Goal: Information Seeking & Learning: Find specific fact

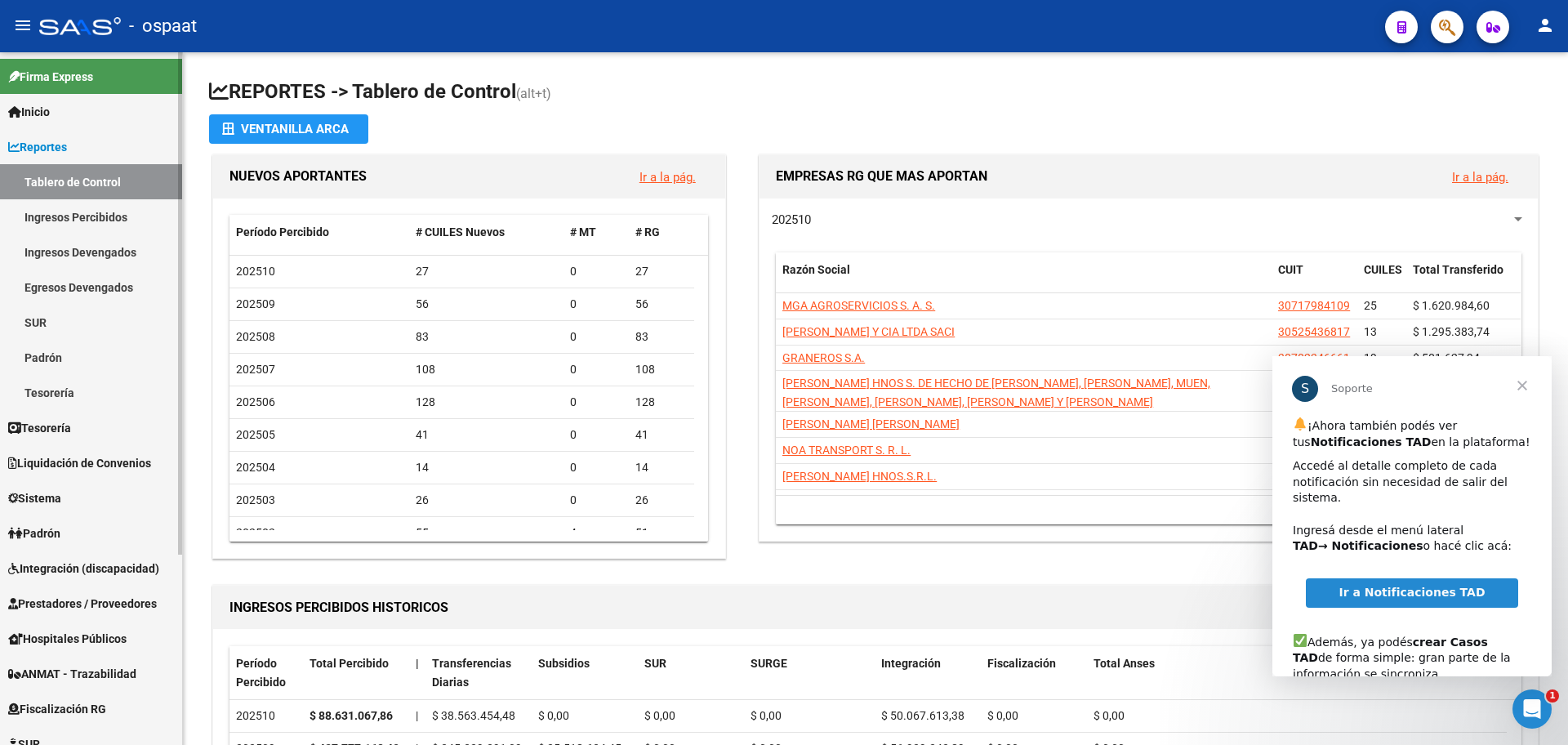
click at [120, 219] on link "Ingresos Percibidos" at bounding box center [91, 217] width 182 height 35
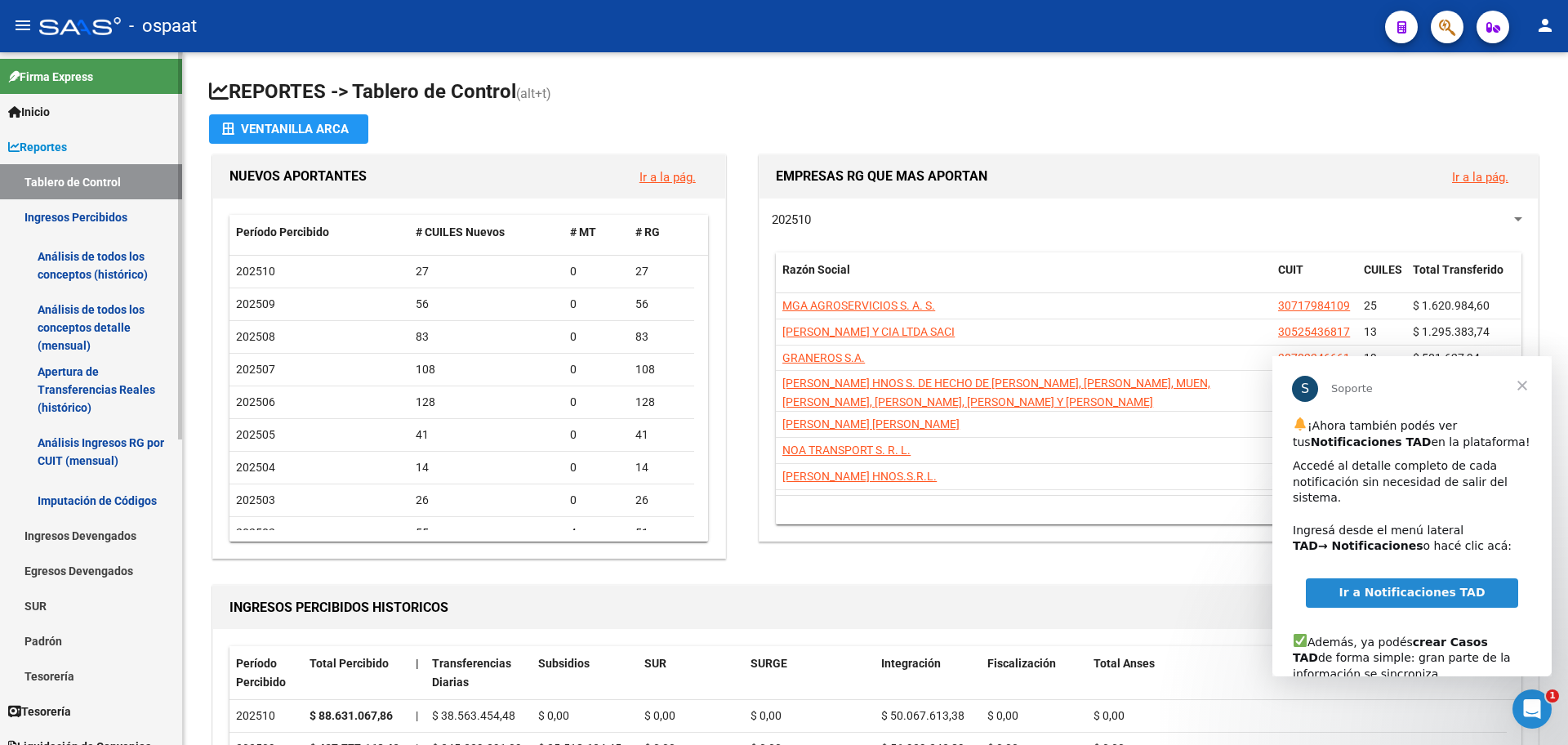
click at [109, 260] on link "Análisis de todos los conceptos (histórico)" at bounding box center [91, 265] width 182 height 62
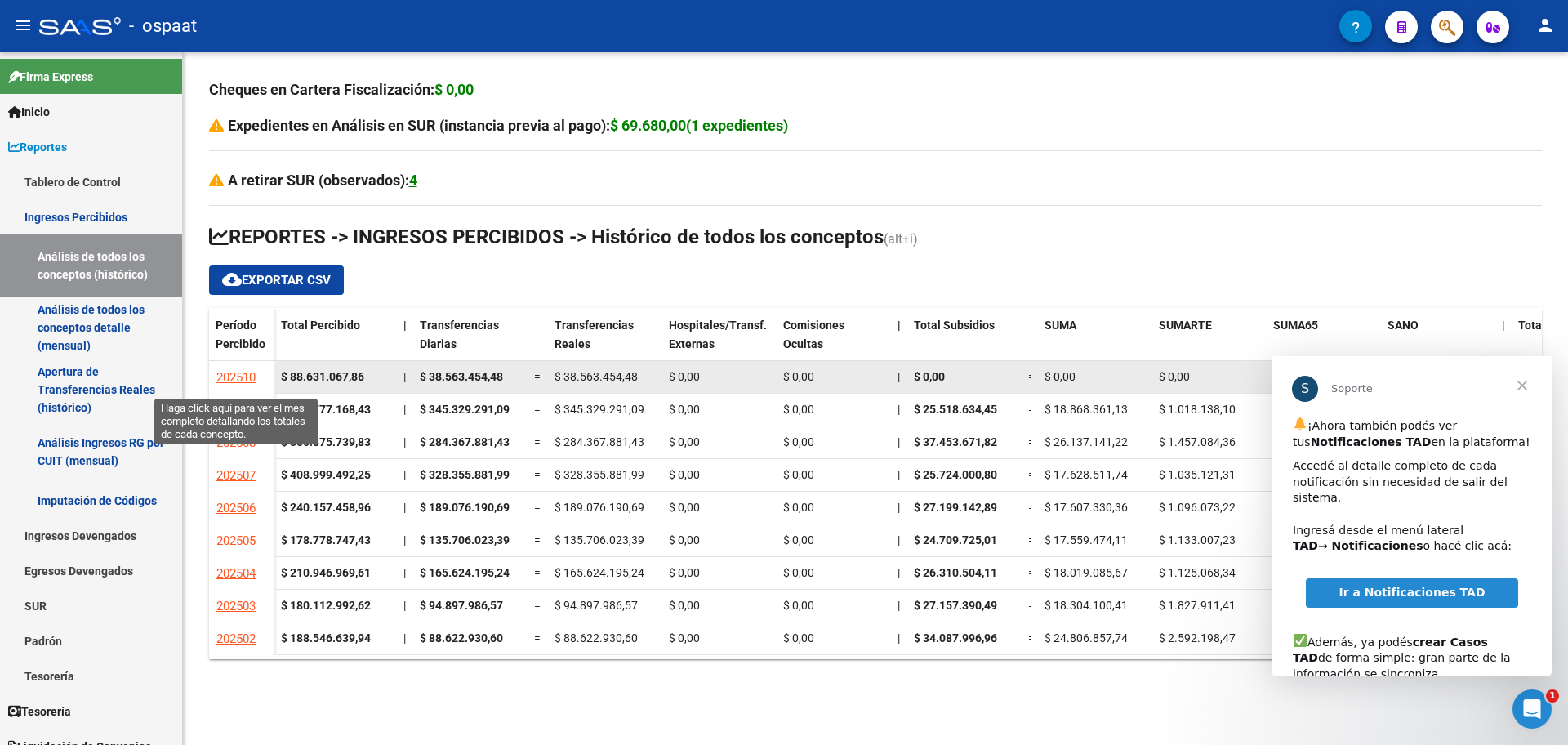
click at [245, 374] on span "202510" at bounding box center [236, 377] width 39 height 15
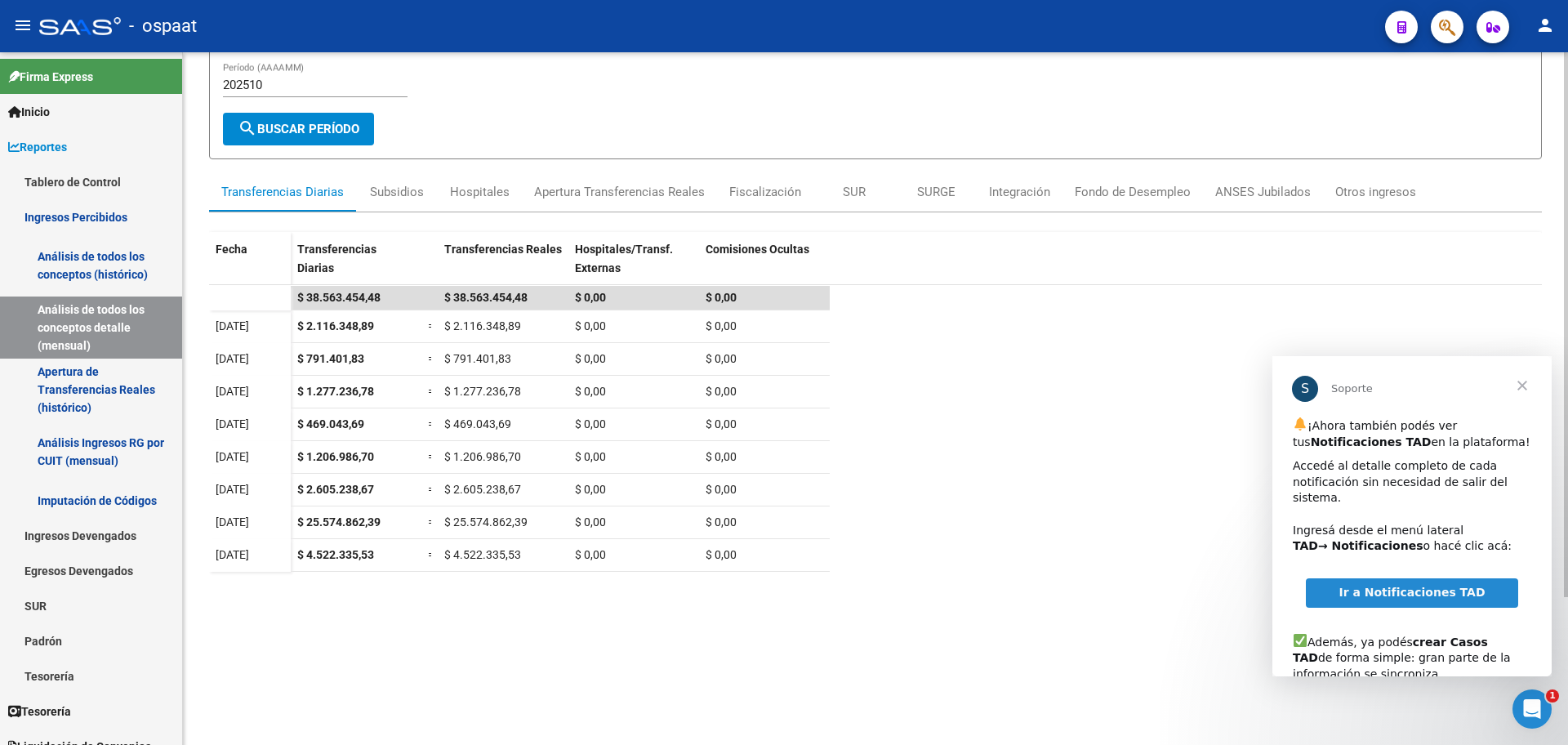
scroll to position [188, 0]
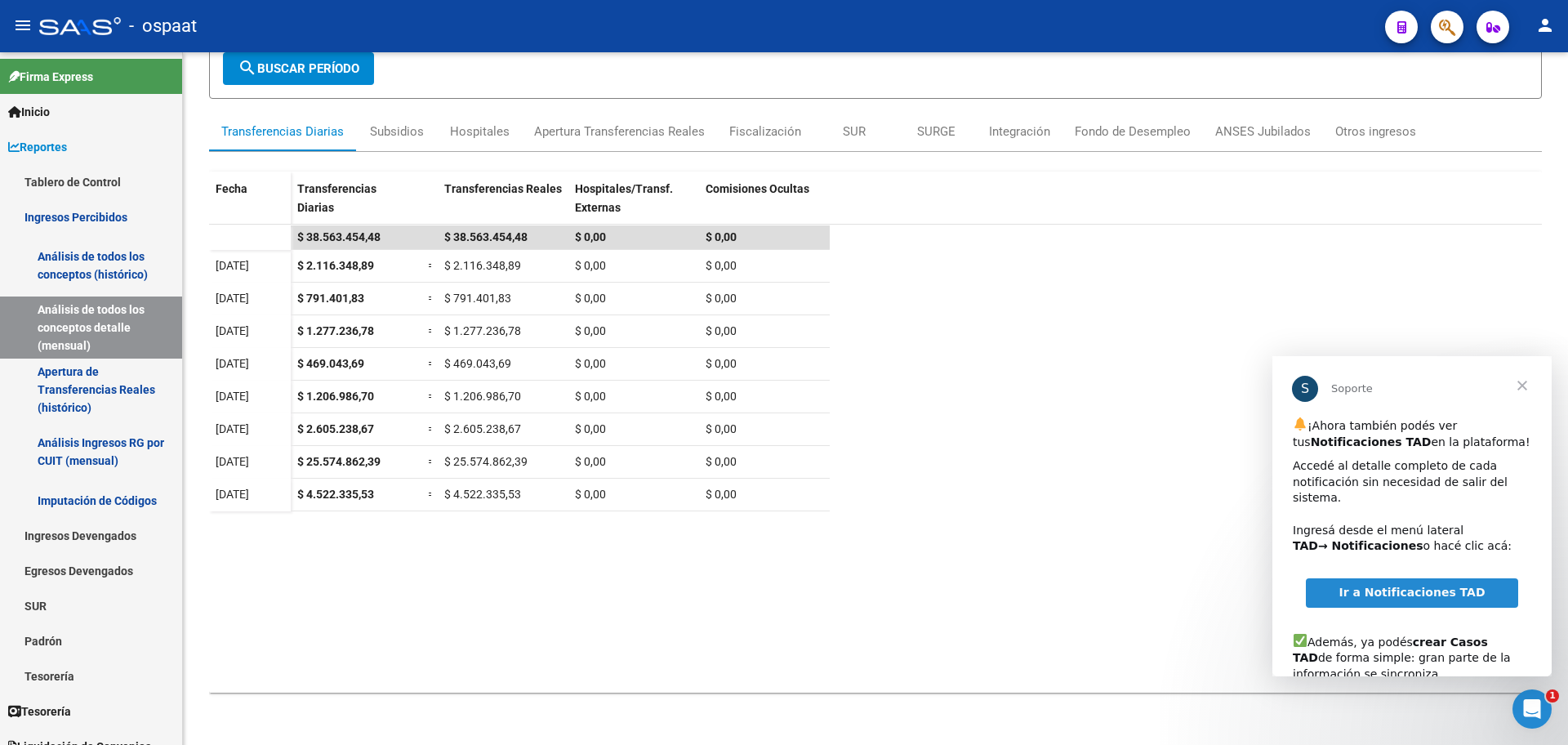
click at [1526, 385] on span "Cerrar" at bounding box center [1522, 386] width 58 height 58
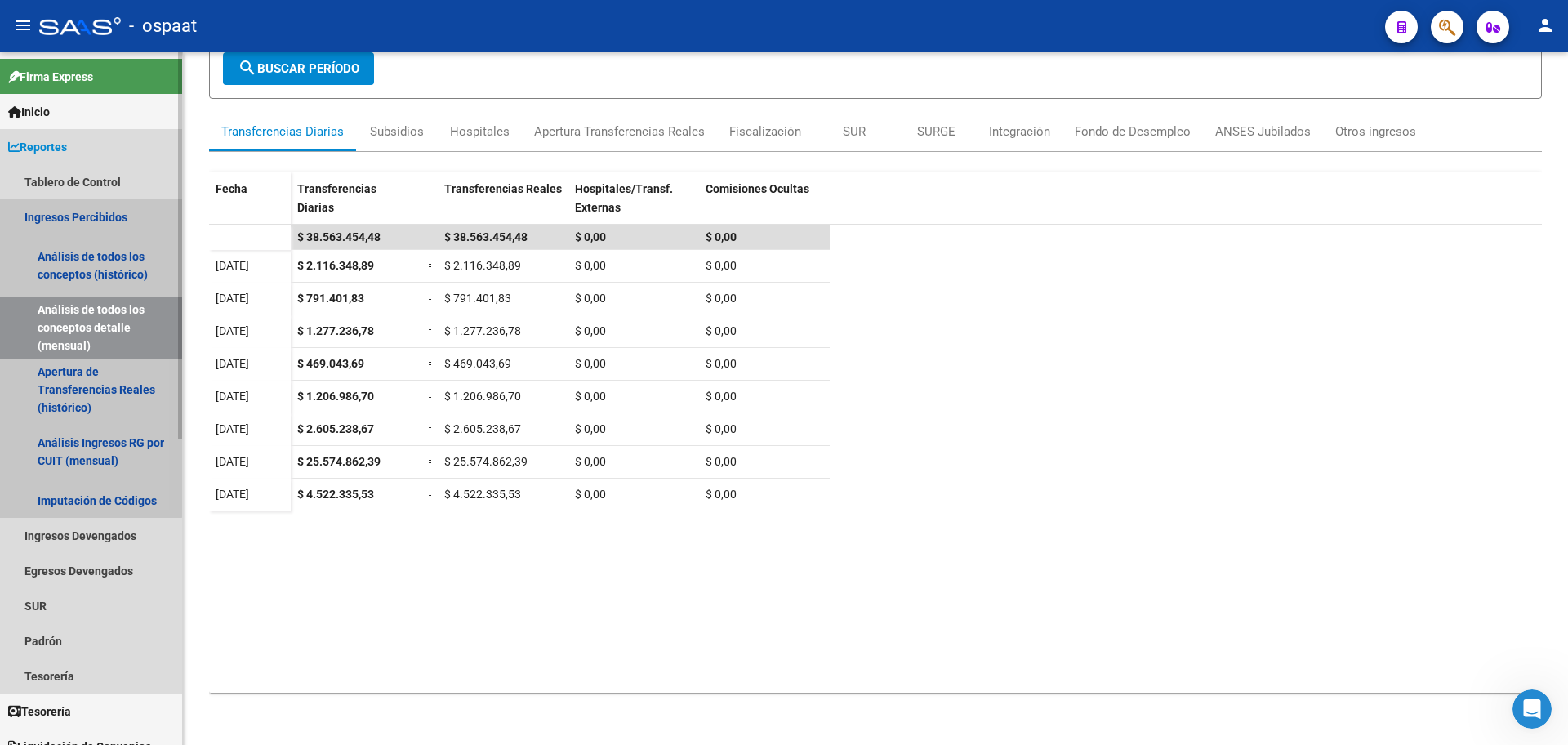
click at [78, 211] on link "Ingresos Percibidos" at bounding box center [91, 217] width 182 height 35
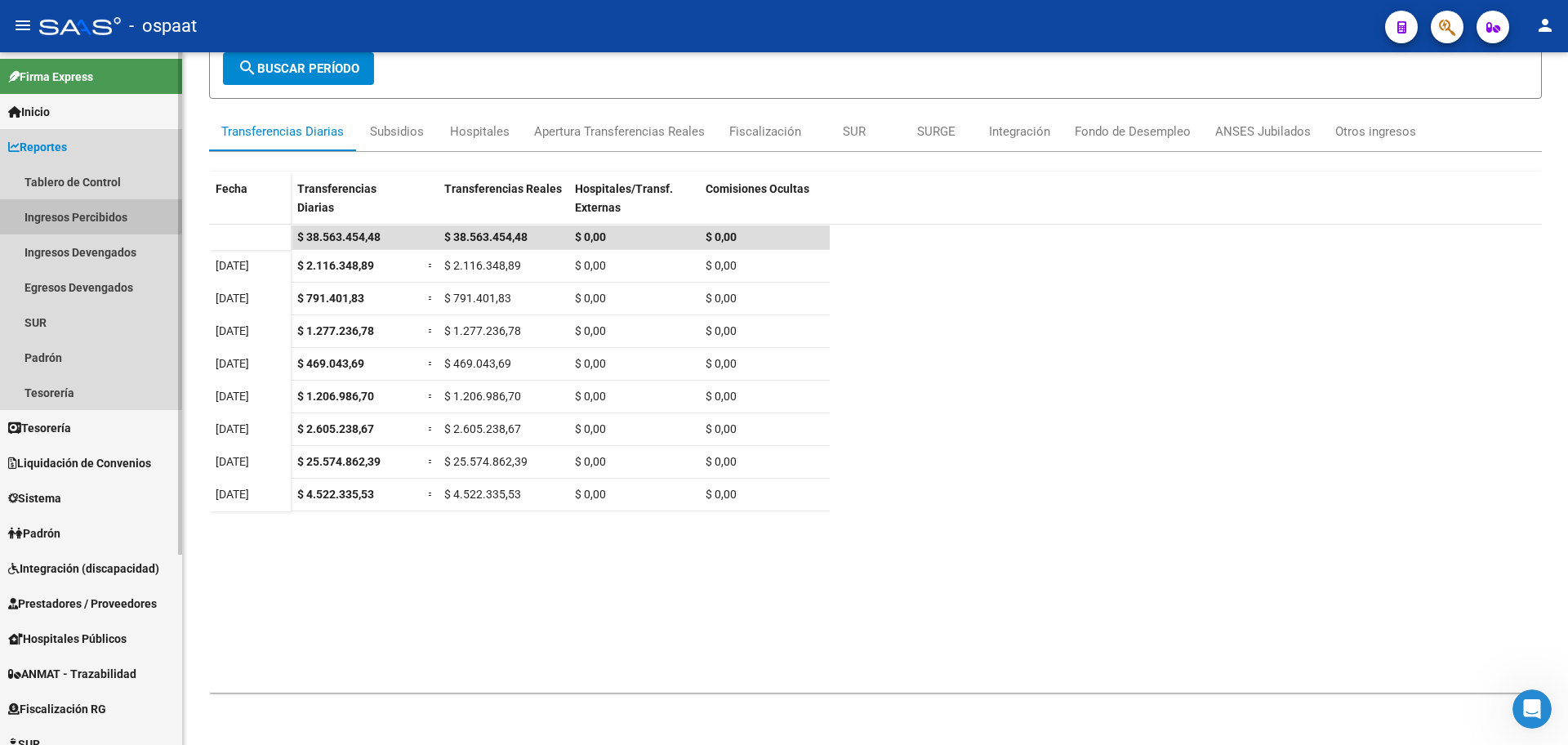
click at [78, 211] on link "Ingresos Percibidos" at bounding box center [91, 217] width 182 height 35
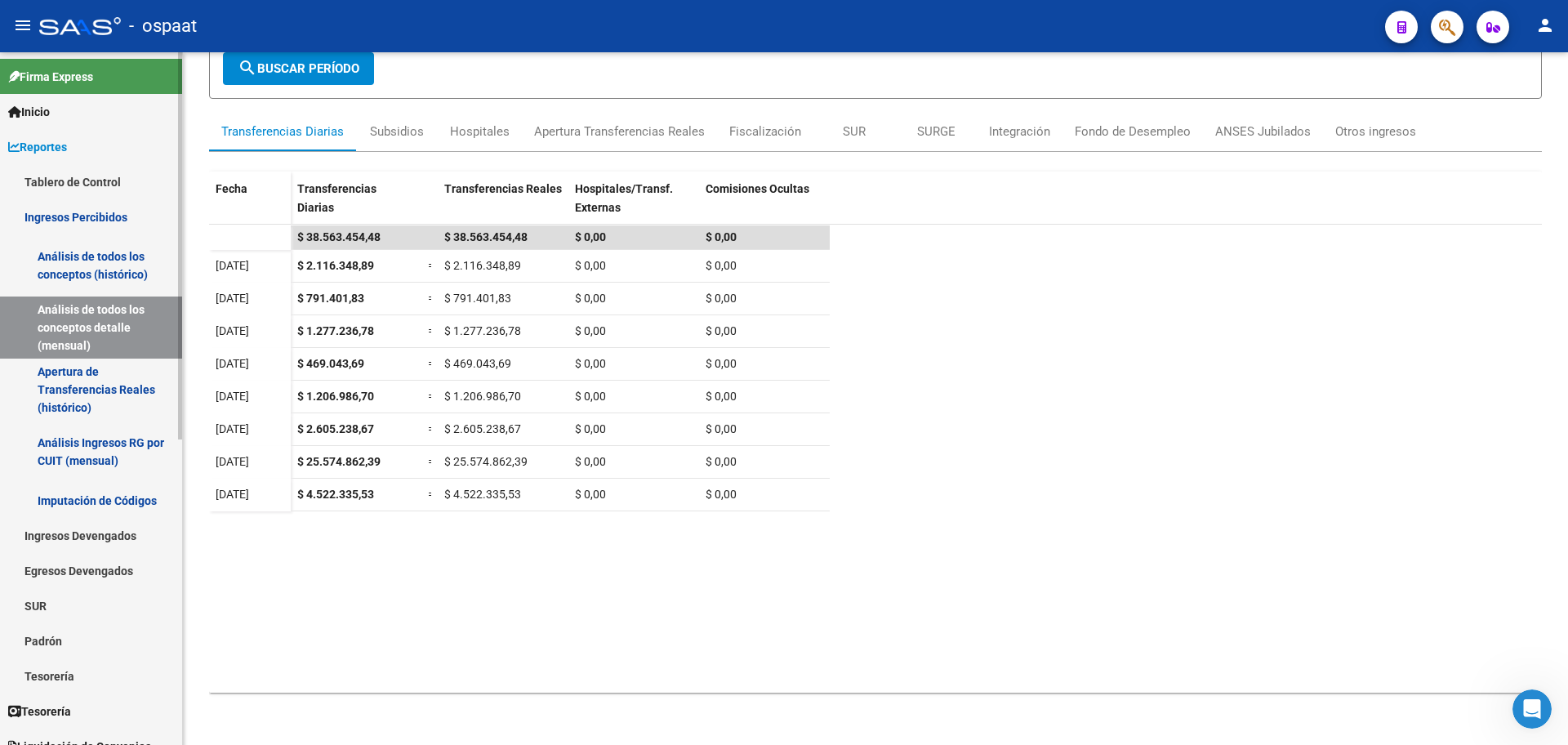
click at [111, 269] on link "Análisis de todos los conceptos (histórico)" at bounding box center [91, 265] width 182 height 62
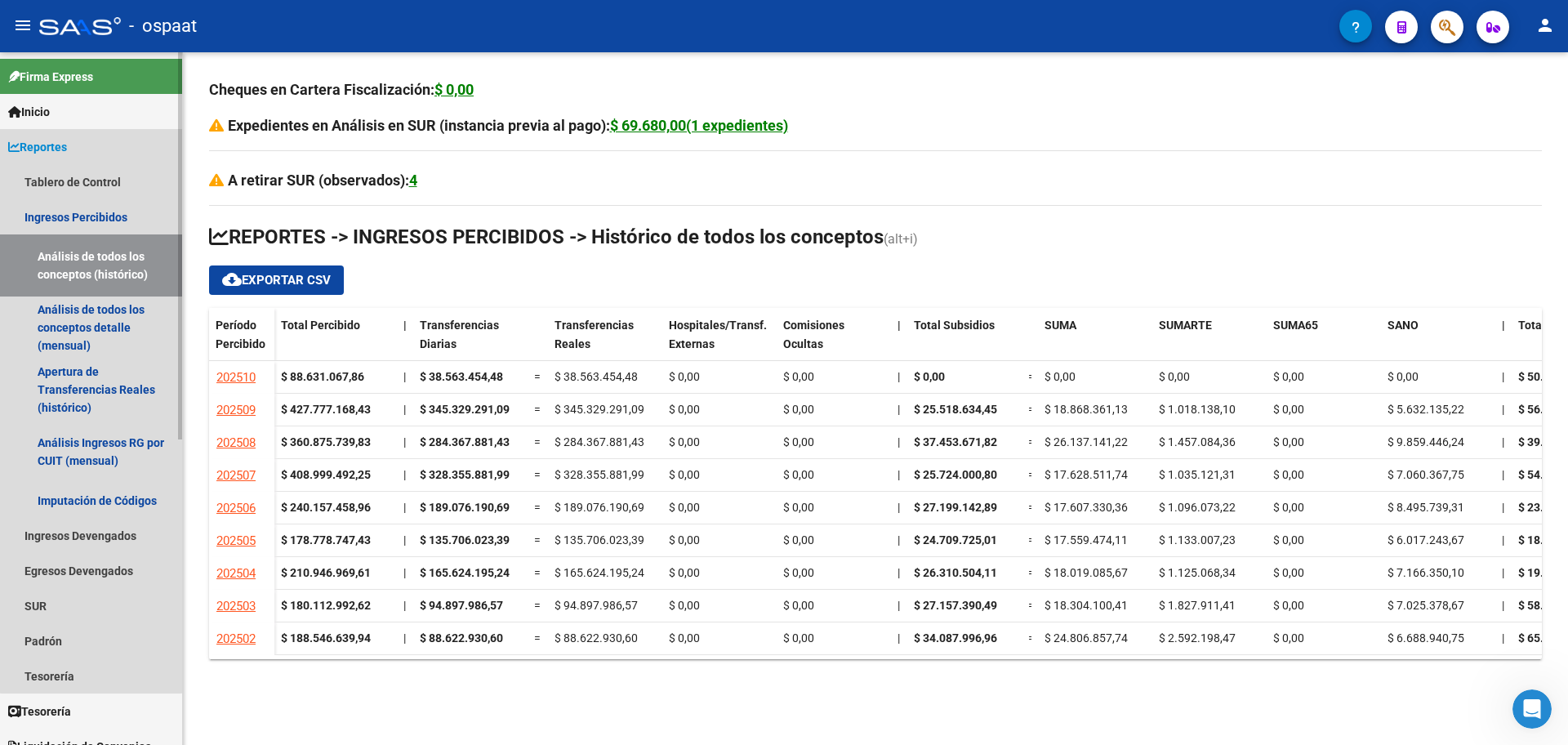
click at [91, 147] on link "Reportes" at bounding box center [91, 147] width 182 height 35
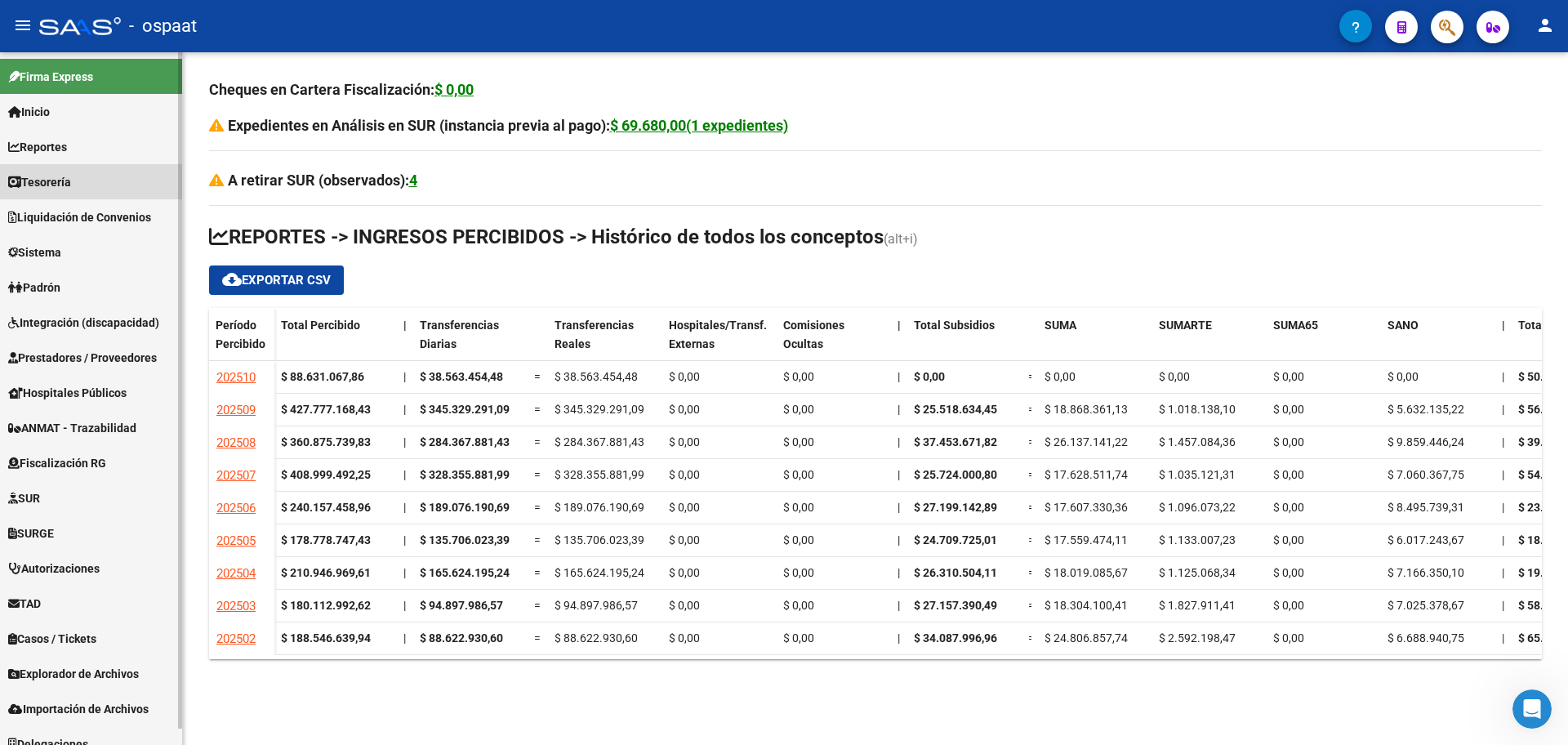
click at [66, 180] on span "Tesorería" at bounding box center [39, 182] width 63 height 18
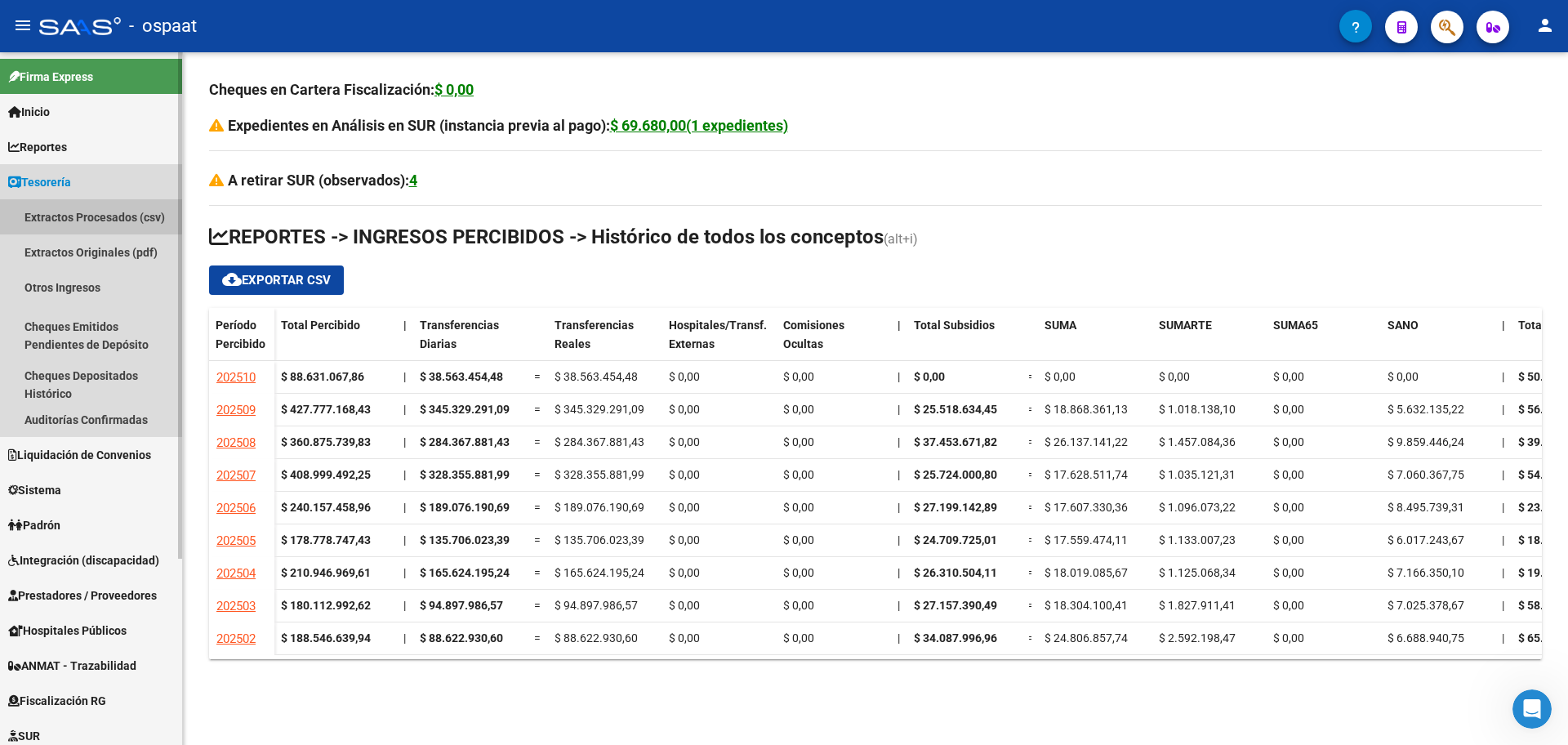
click at [72, 216] on link "Extractos Procesados (csv)" at bounding box center [91, 217] width 182 height 35
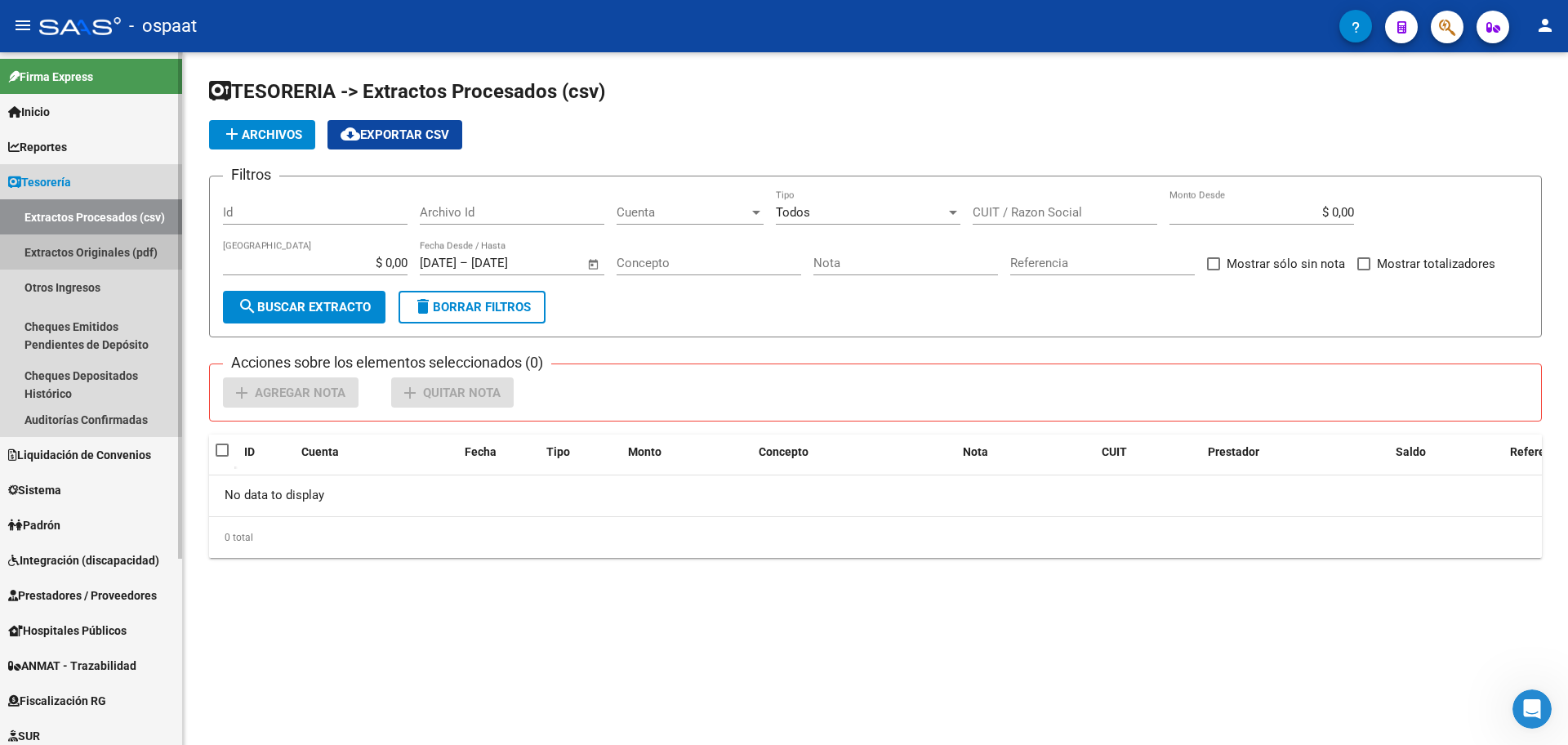
click at [82, 256] on link "Extractos Originales (pdf)" at bounding box center [91, 252] width 182 height 35
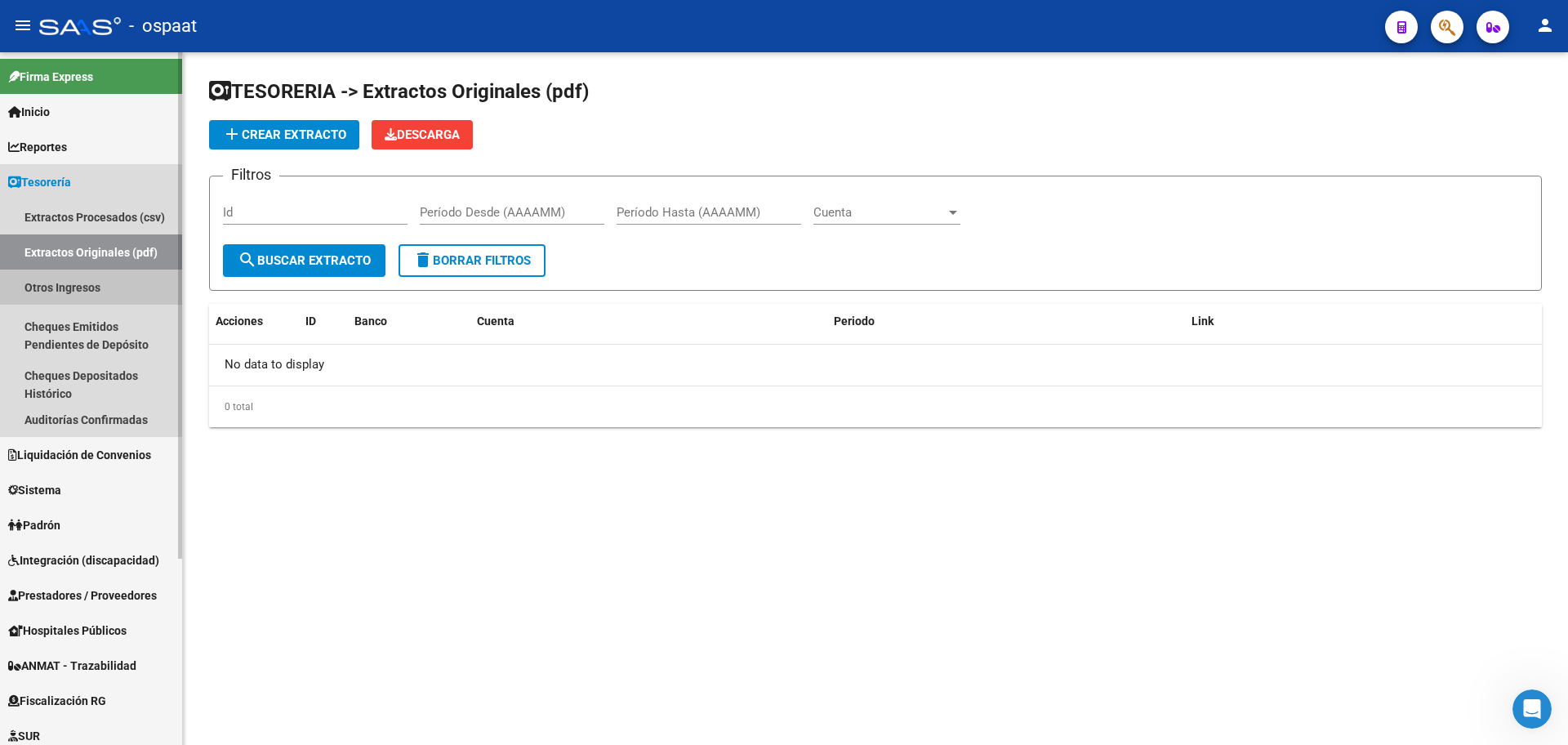
click at [90, 296] on link "Otros Ingresos" at bounding box center [91, 288] width 182 height 35
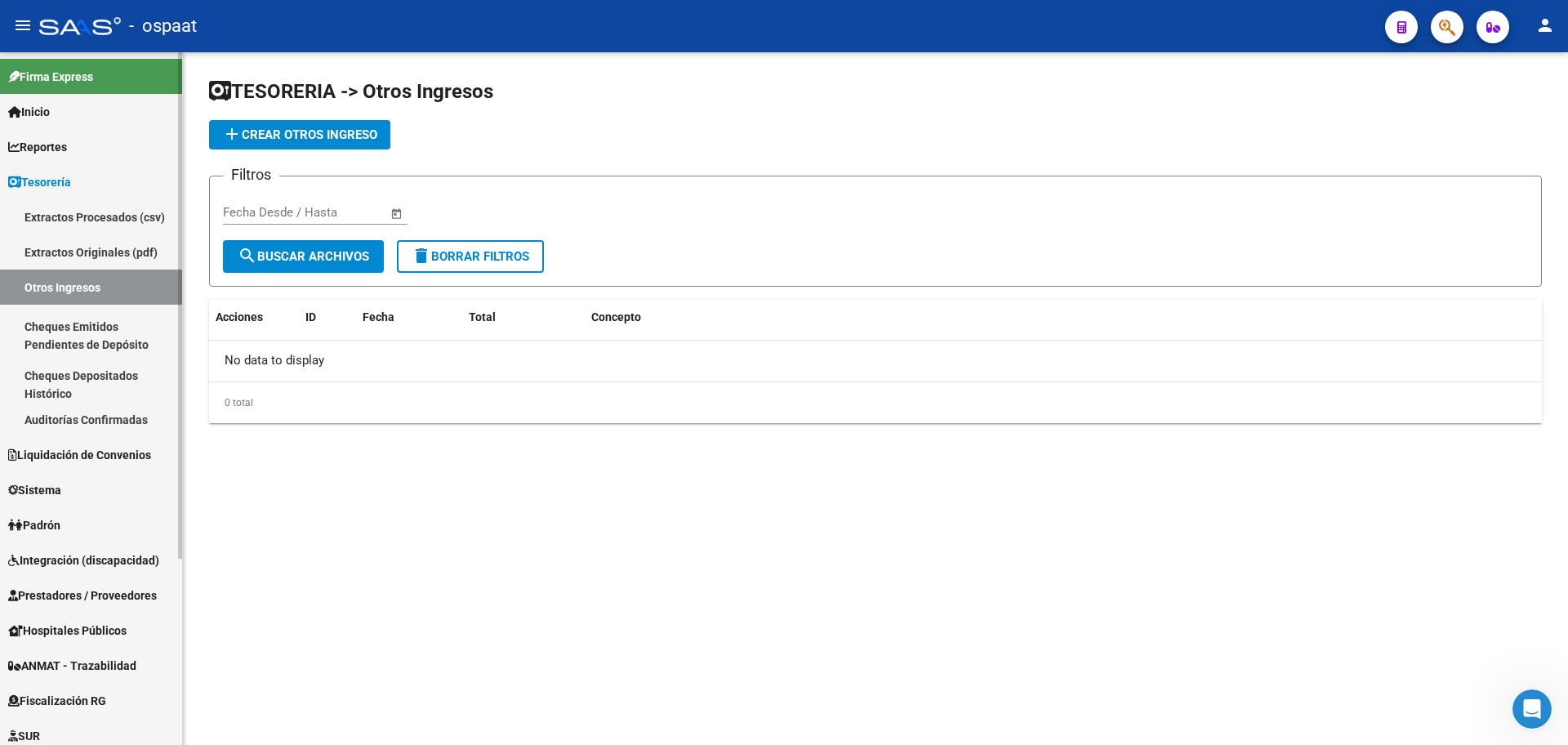
click at [104, 336] on link "Cheques Emitidos Pendientes de Depósito" at bounding box center [91, 335] width 182 height 62
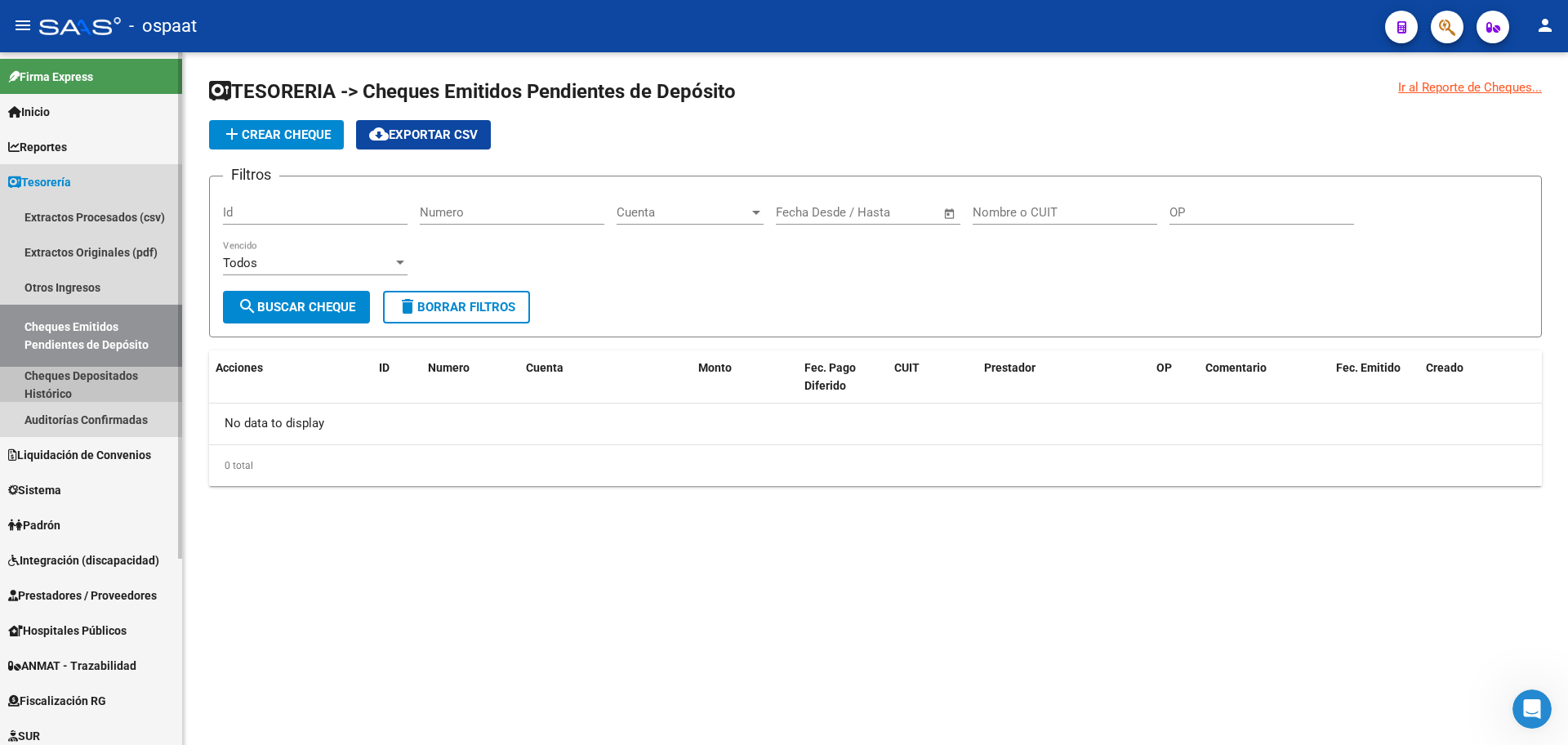
click at [102, 383] on link "Cheques Depositados Histórico" at bounding box center [91, 385] width 182 height 35
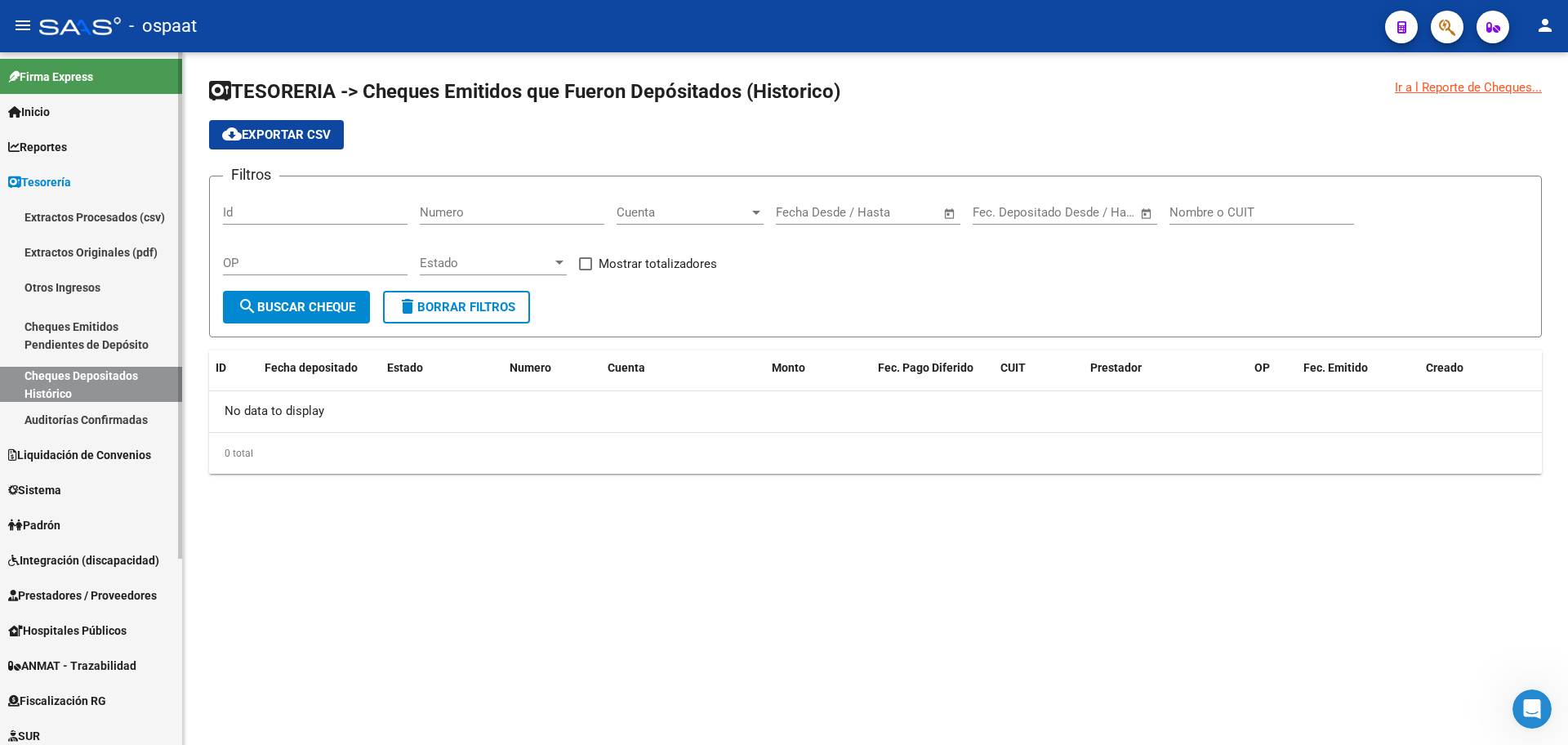
click at [93, 423] on link "Auditorías Confirmadas" at bounding box center [91, 419] width 182 height 35
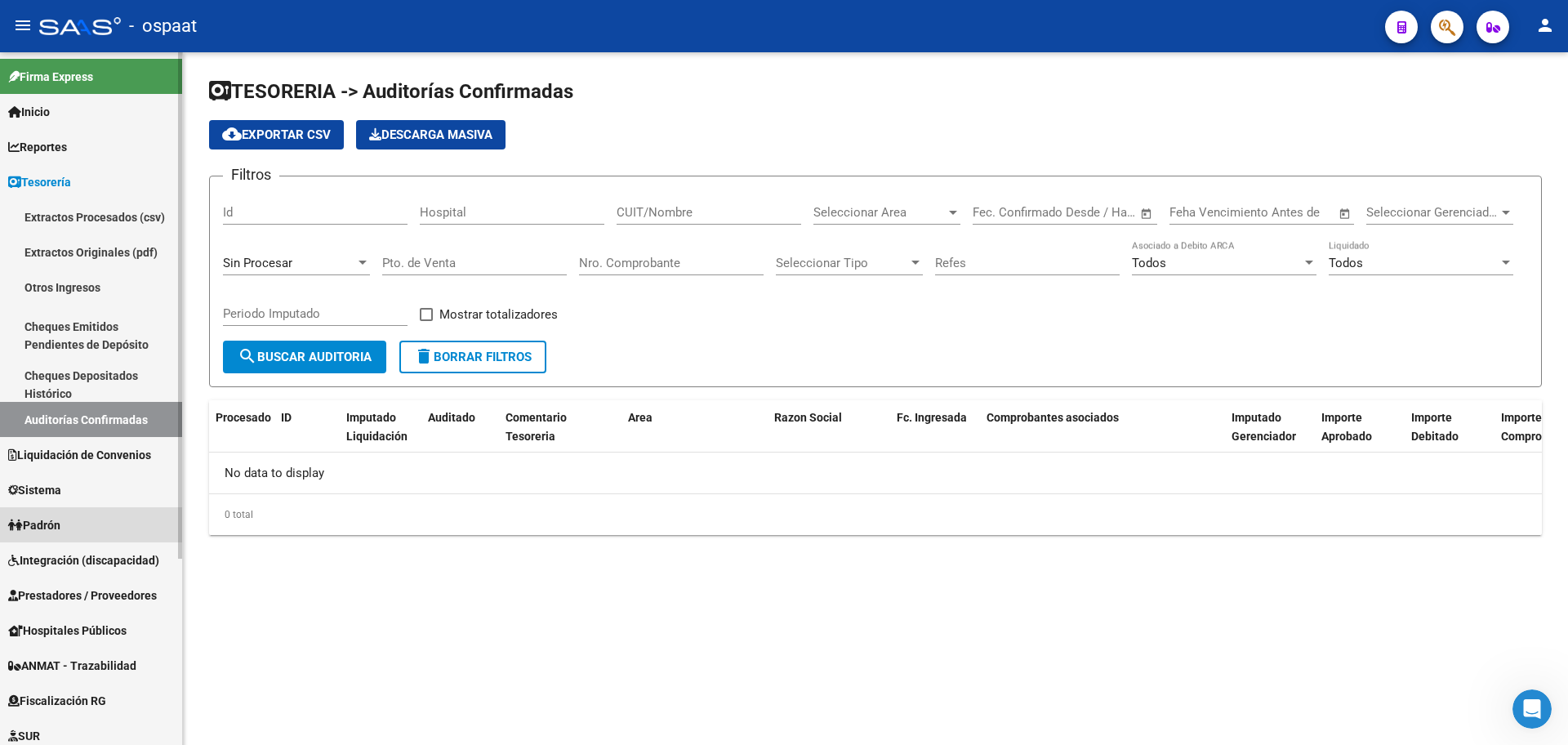
click at [42, 523] on span "Padrón" at bounding box center [34, 526] width 52 height 18
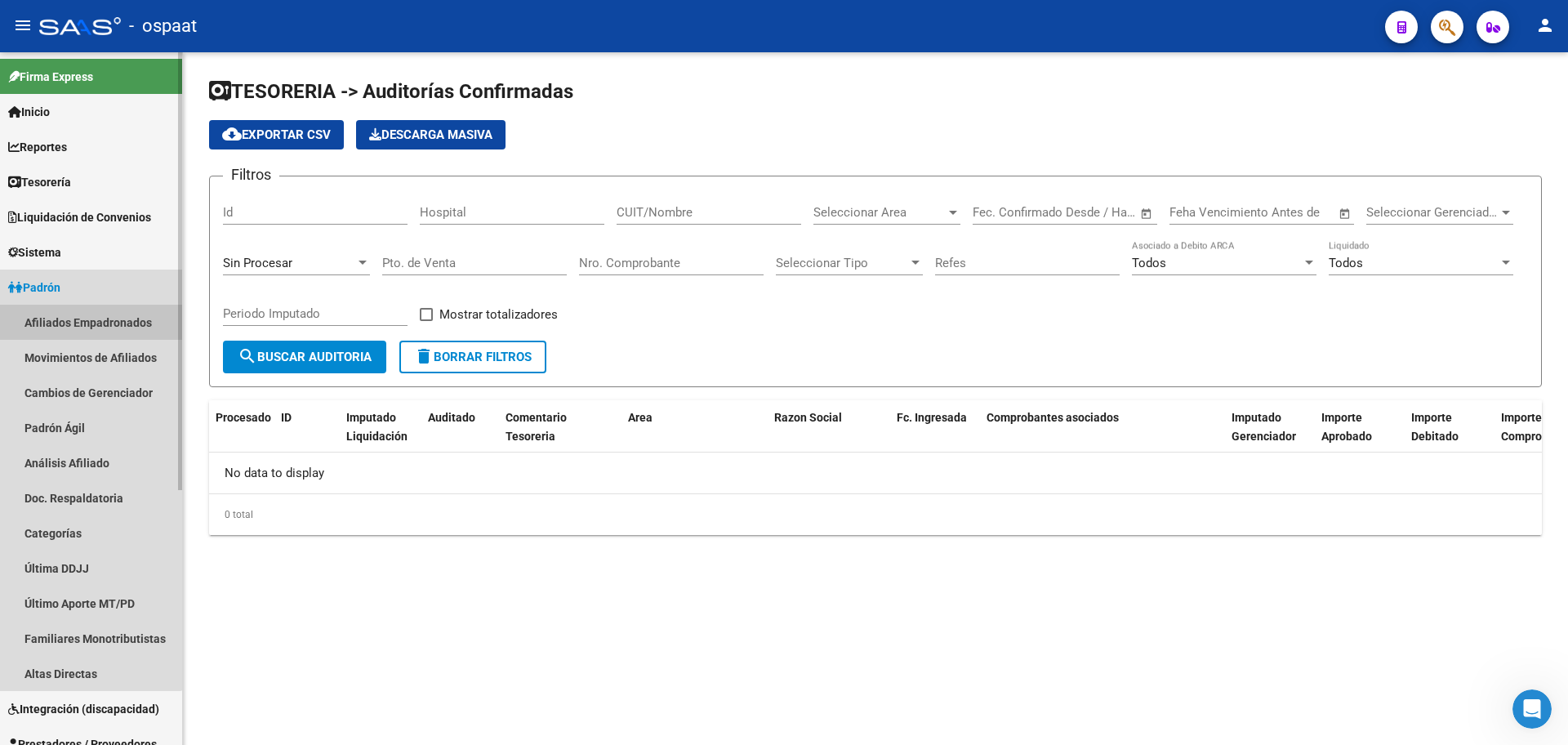
click at [75, 319] on link "Afiliados Empadronados" at bounding box center [91, 322] width 182 height 35
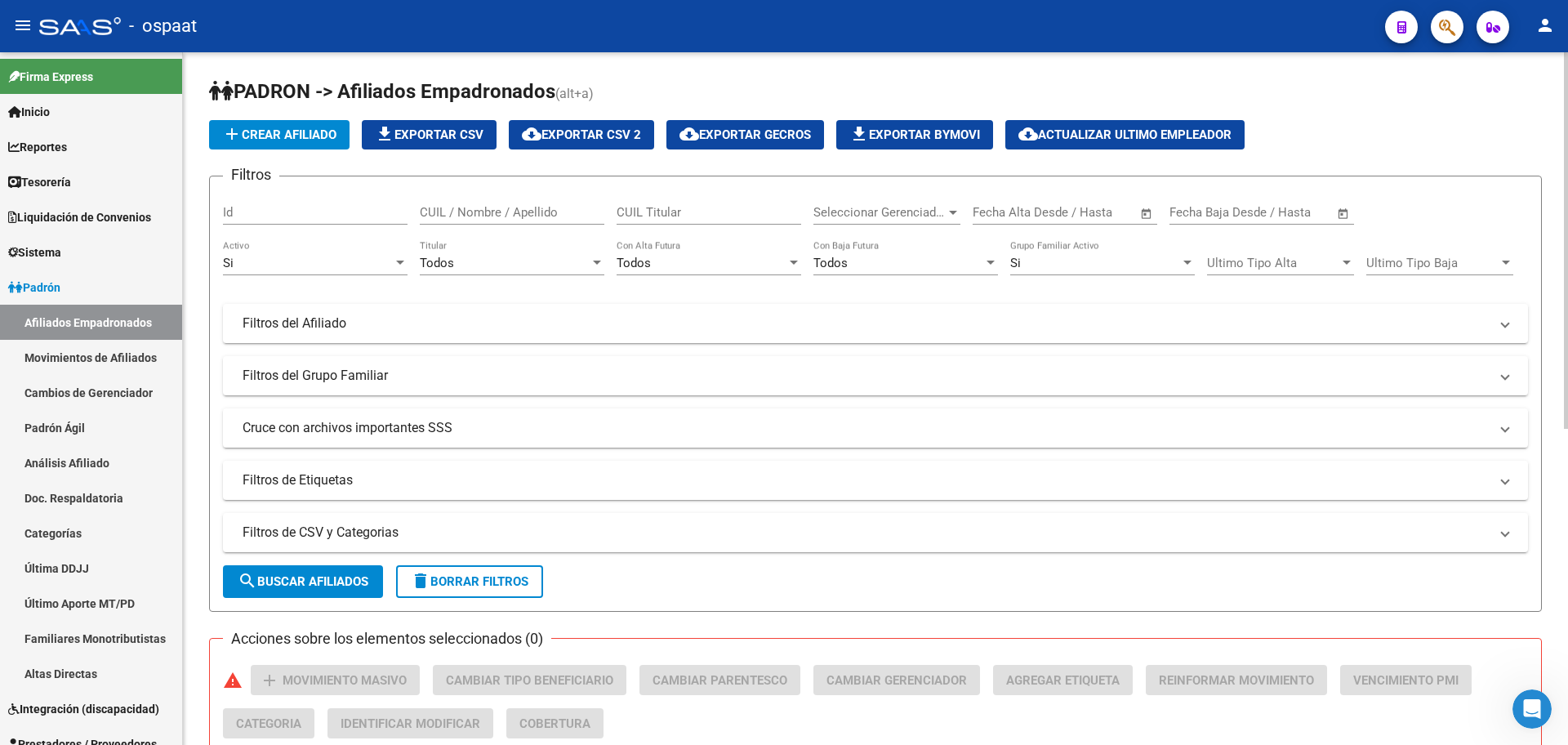
click at [477, 209] on input "CUIL / Nombre / Apellido" at bounding box center [512, 212] width 185 height 15
click at [371, 216] on input "Id" at bounding box center [315, 212] width 185 height 15
type input "27341321528"
click at [464, 207] on input "CUIL / Nombre / Apellido" at bounding box center [512, 212] width 185 height 15
click at [339, 572] on button "search Buscar Afiliados" at bounding box center [302, 581] width 160 height 33
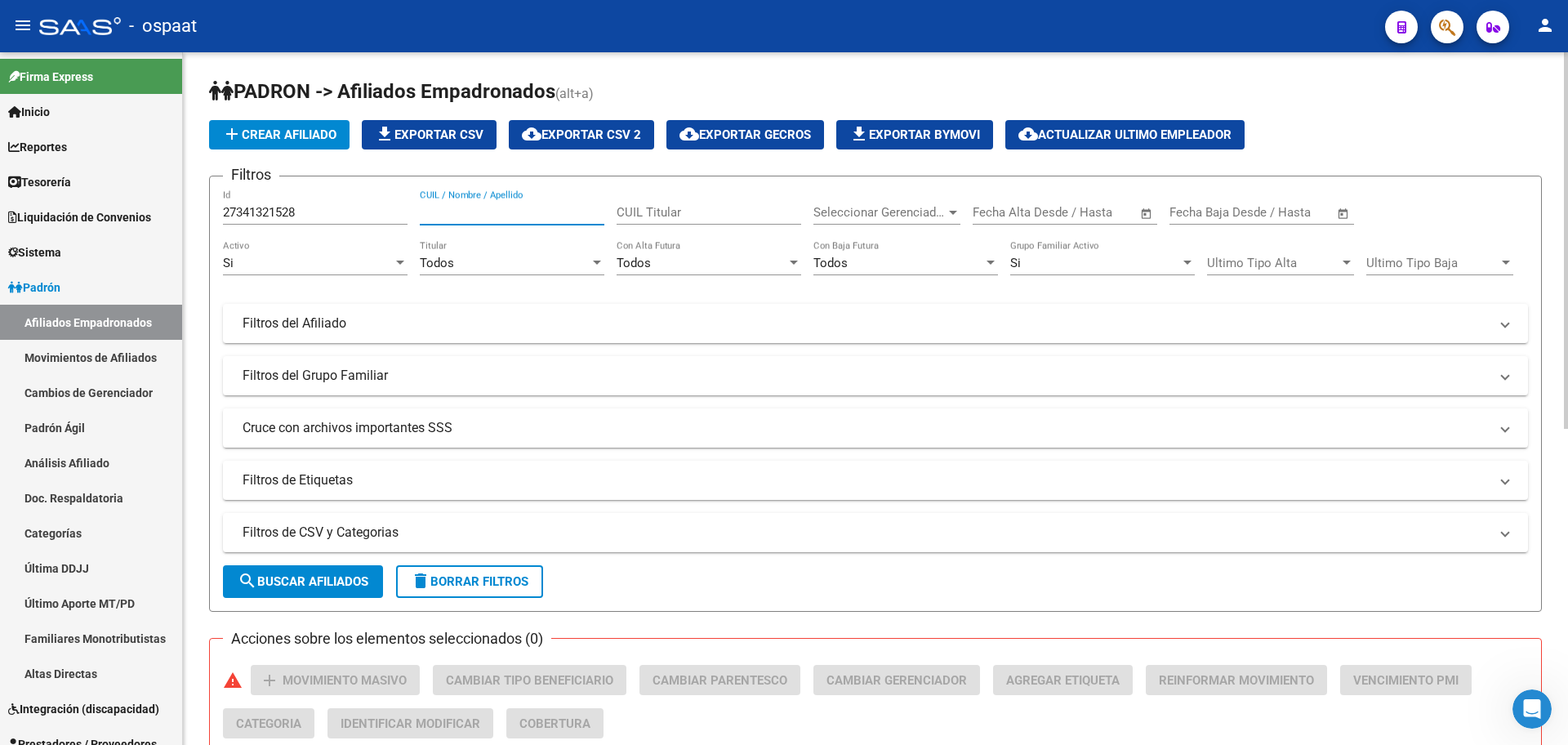
click at [445, 212] on input "CUIL / Nombre / Apellido" at bounding box center [512, 212] width 185 height 15
type input "3"
type input "27341321528"
click at [654, 211] on input "CUIL Titular" at bounding box center [708, 212] width 185 height 15
type input "27341321528"
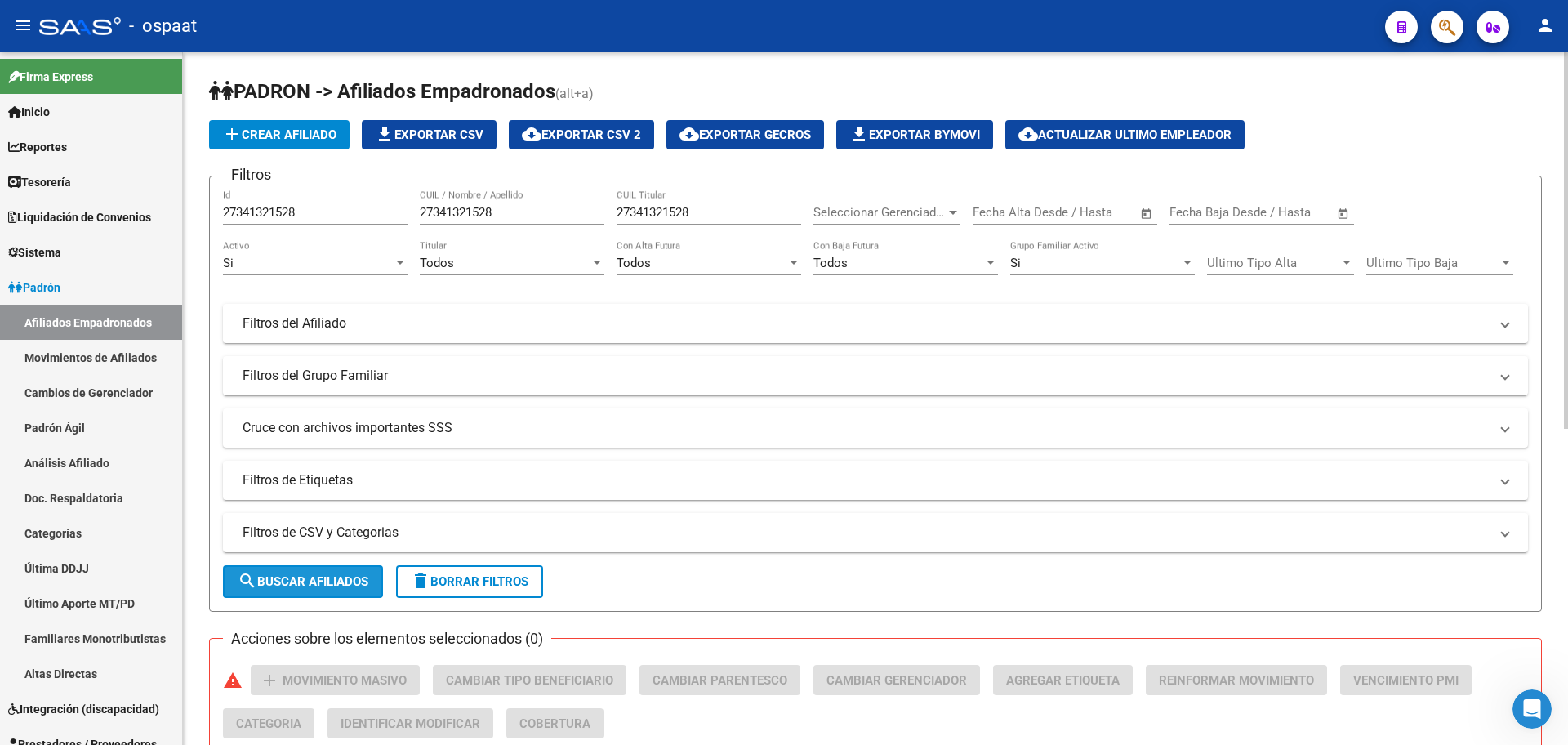
click at [314, 581] on span "search Buscar Afiliados" at bounding box center [303, 581] width 131 height 15
click at [337, 218] on div "27341321528 Id" at bounding box center [315, 207] width 185 height 35
drag, startPoint x: 337, startPoint y: 211, endPoint x: 211, endPoint y: 201, distance: 126.4
click at [211, 201] on form "Filtros 27341321528 Id 27341321528 CUIL / Nombre / Apellido 27341321528 CUIL Ti…" at bounding box center [875, 394] width 1333 height 436
click at [877, 715] on div "Acciones sobre los elementos seleccionados (0) warning add Movimiento Masivo Ca…" at bounding box center [882, 709] width 1319 height 87
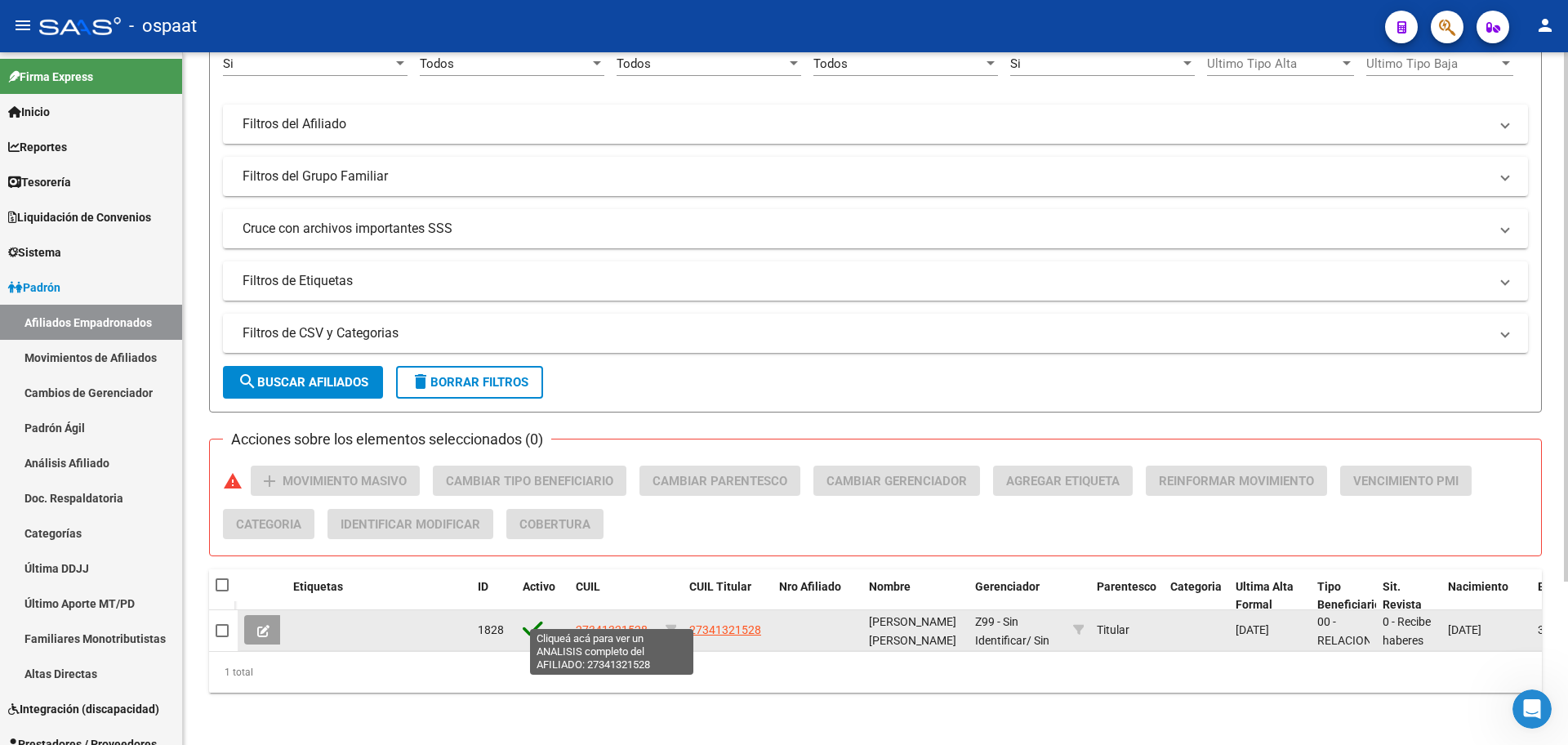
click at [605, 624] on span "27341321528" at bounding box center [611, 630] width 72 height 13
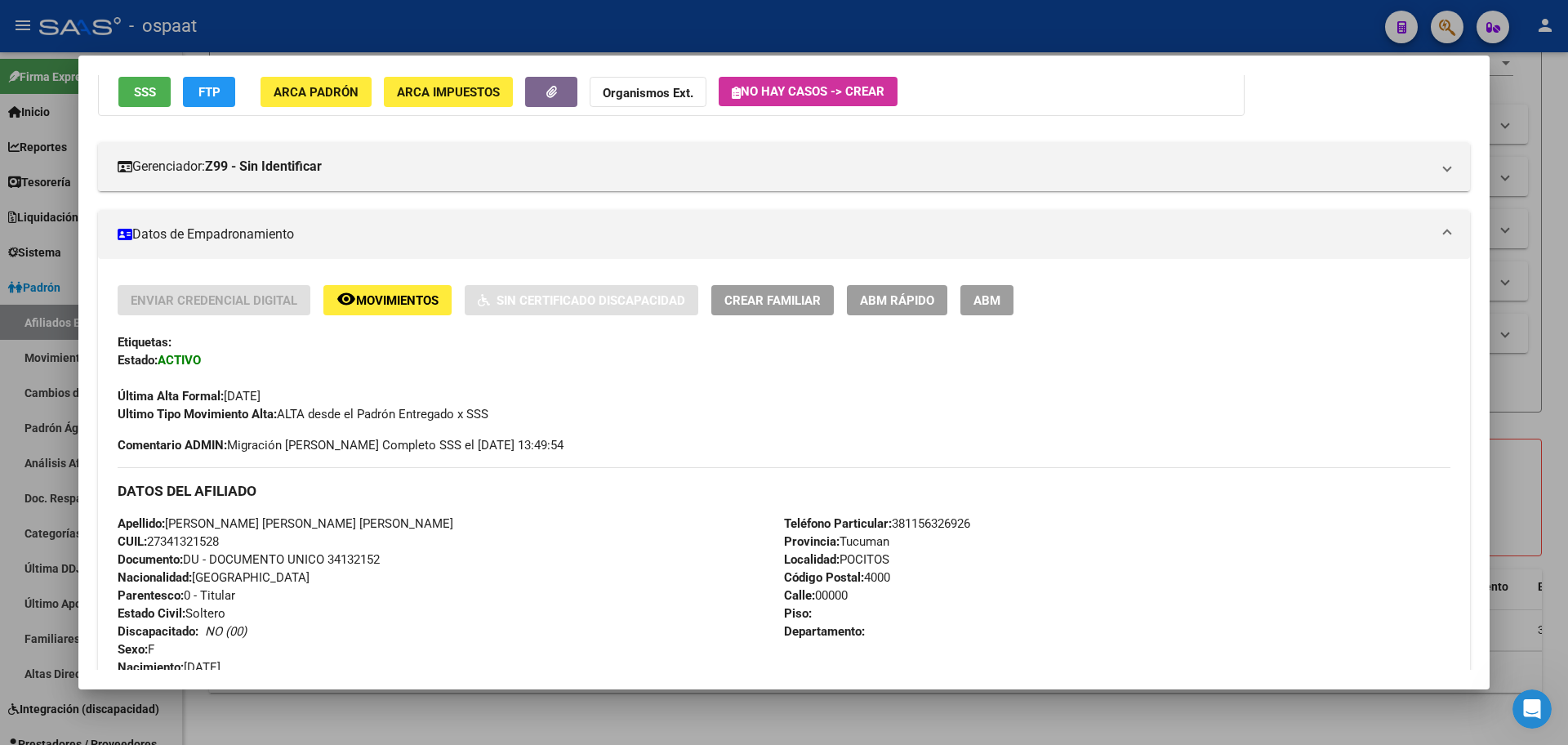
scroll to position [134, 0]
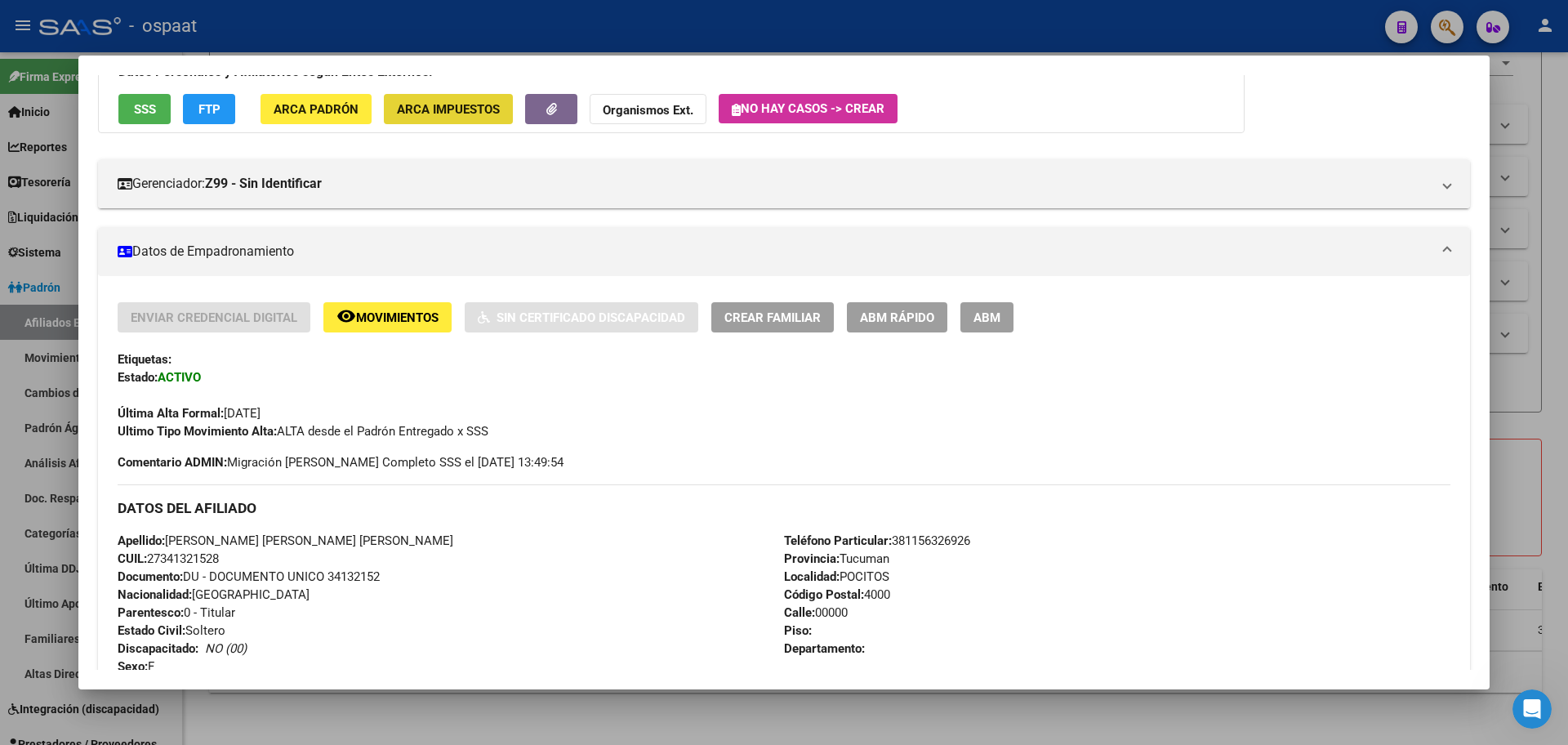
click at [411, 105] on span "ARCA Impuestos" at bounding box center [448, 109] width 103 height 15
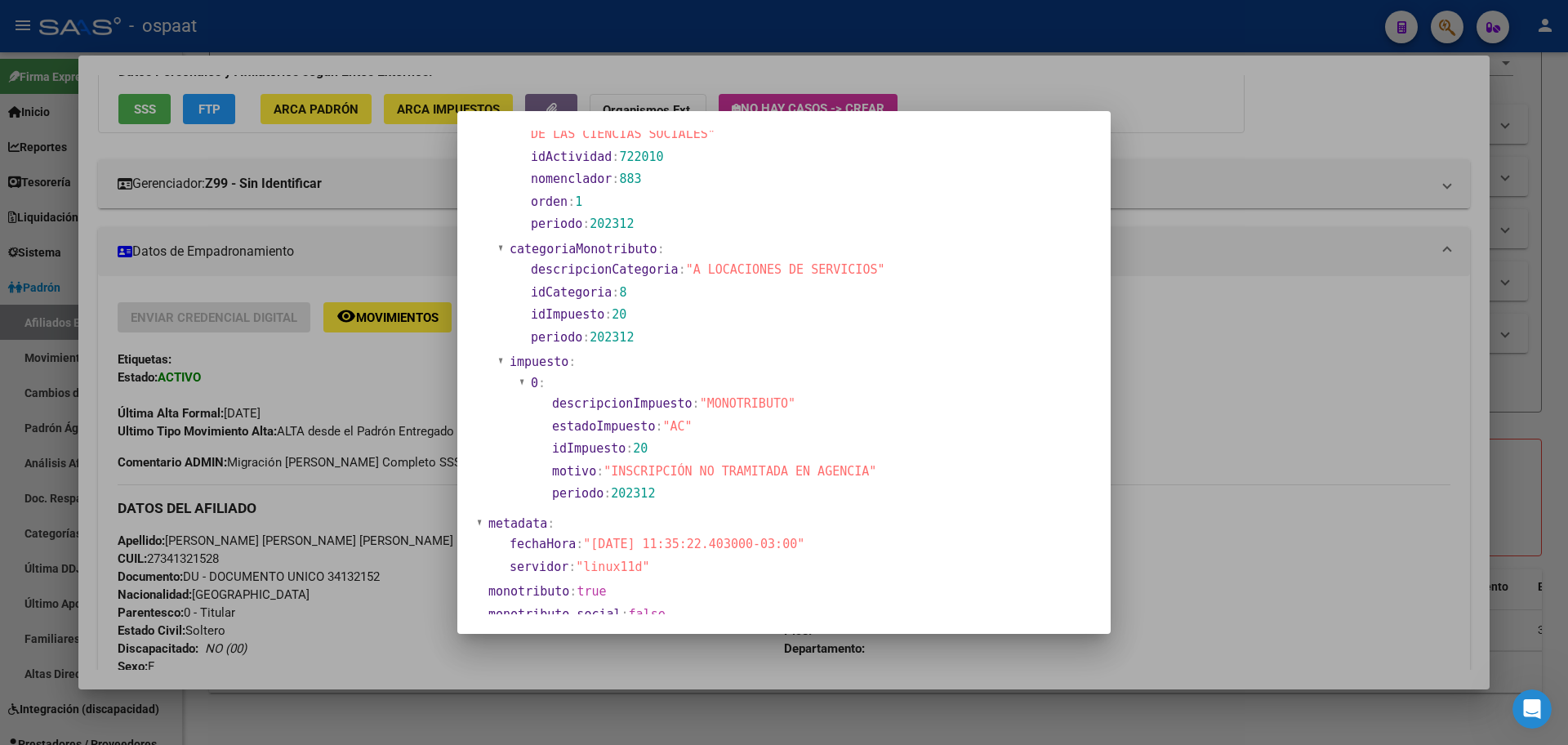
scroll to position [631, 0]
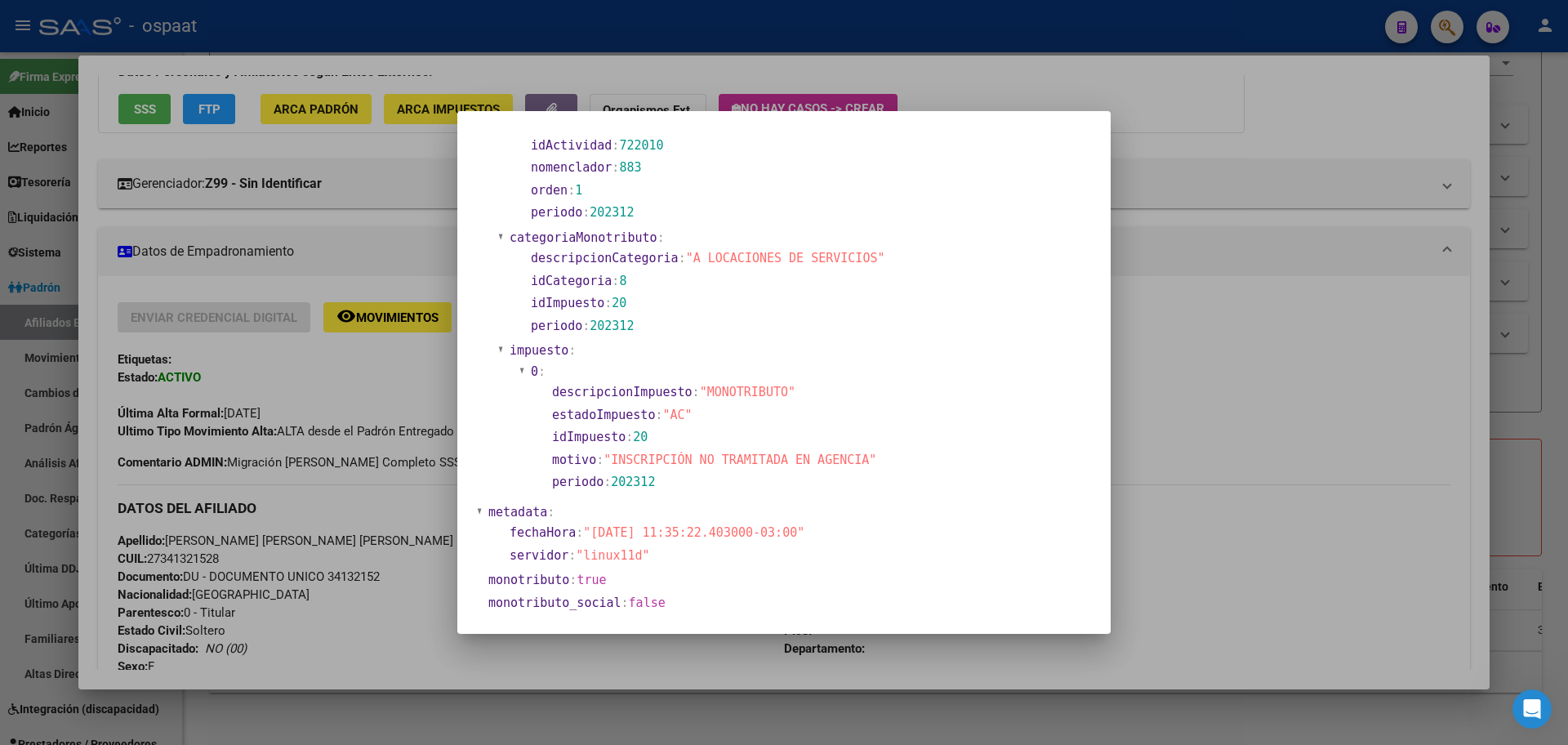
click at [1229, 445] on div at bounding box center [784, 372] width 1568 height 745
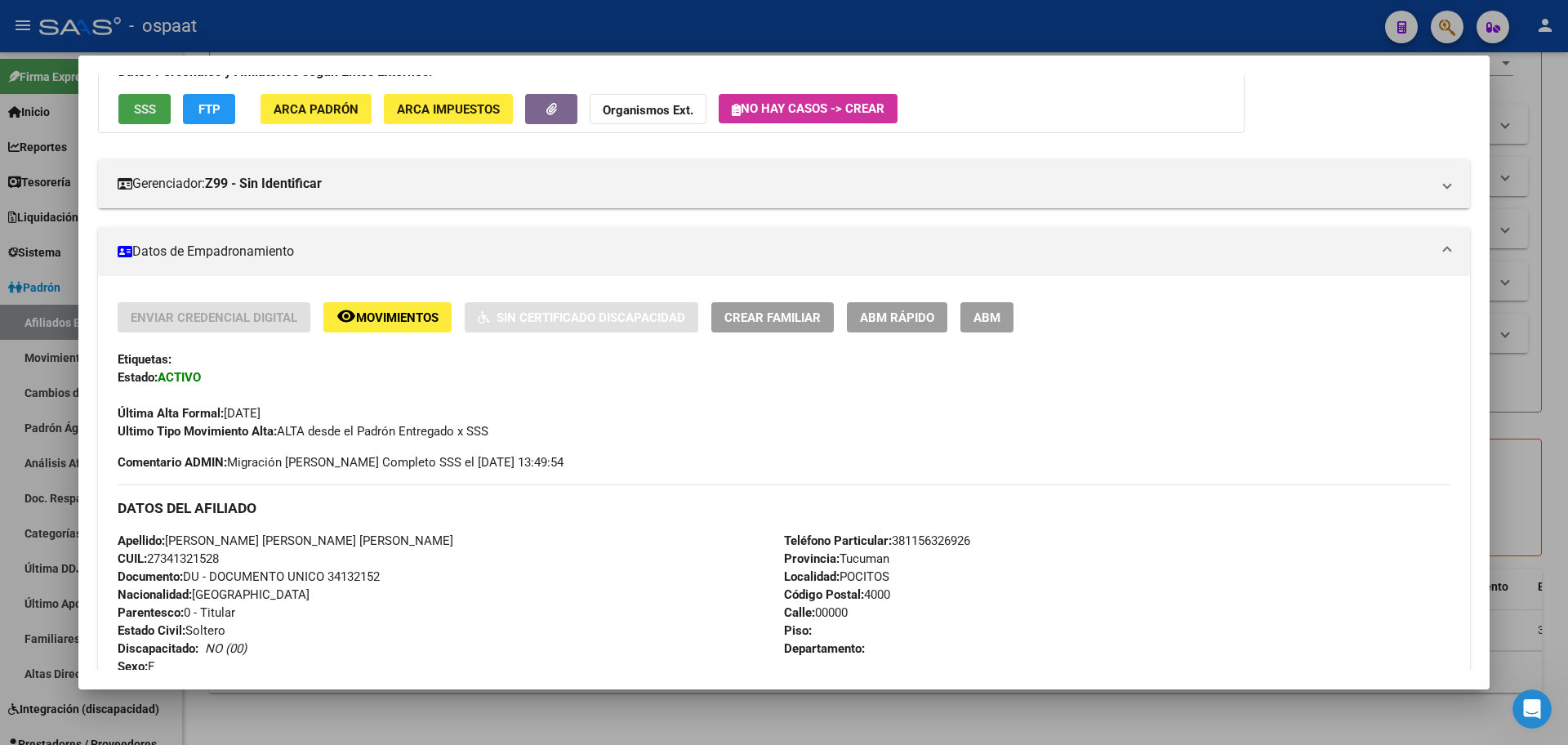
click at [167, 111] on button "SSS" at bounding box center [144, 109] width 52 height 30
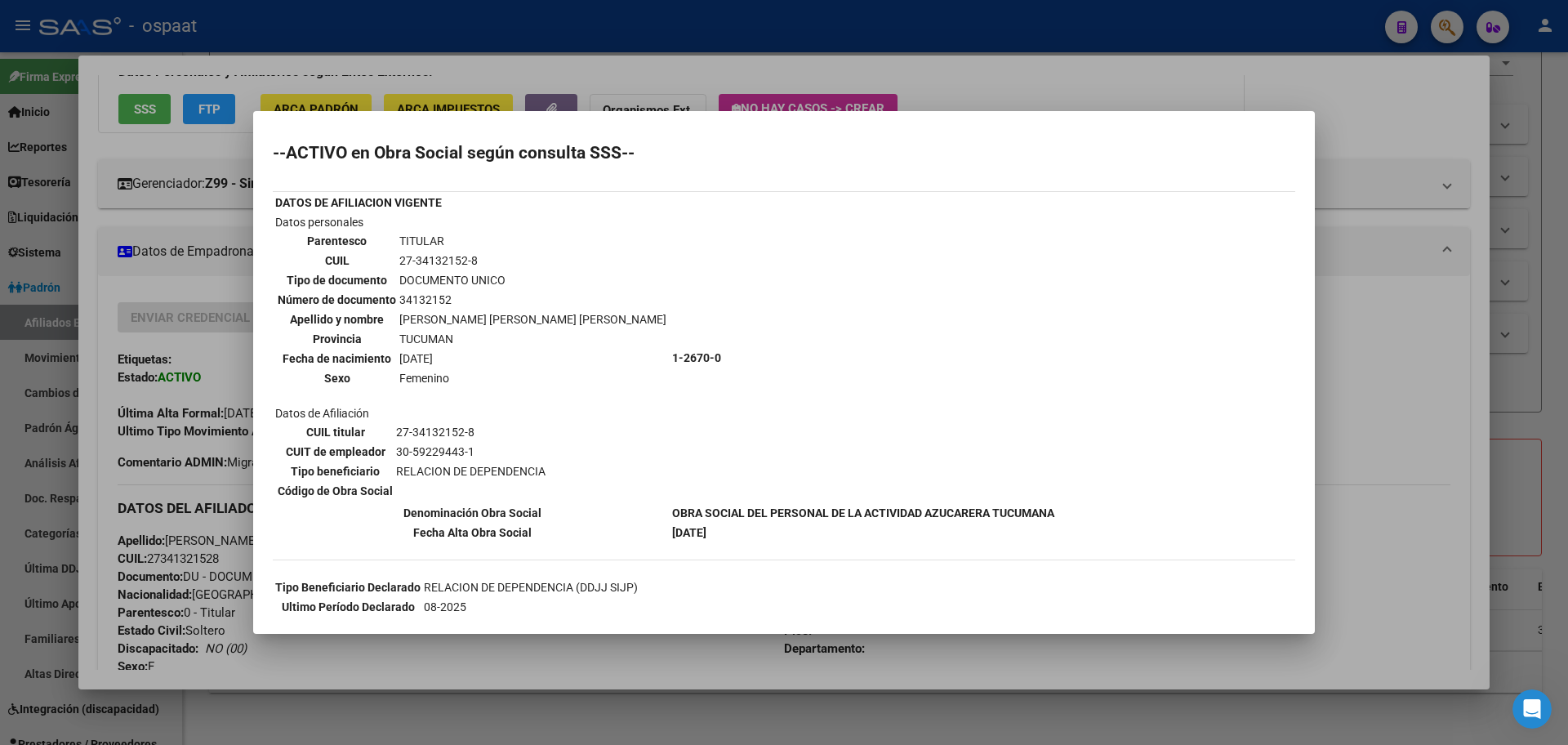
click at [1557, 91] on div at bounding box center [784, 372] width 1568 height 745
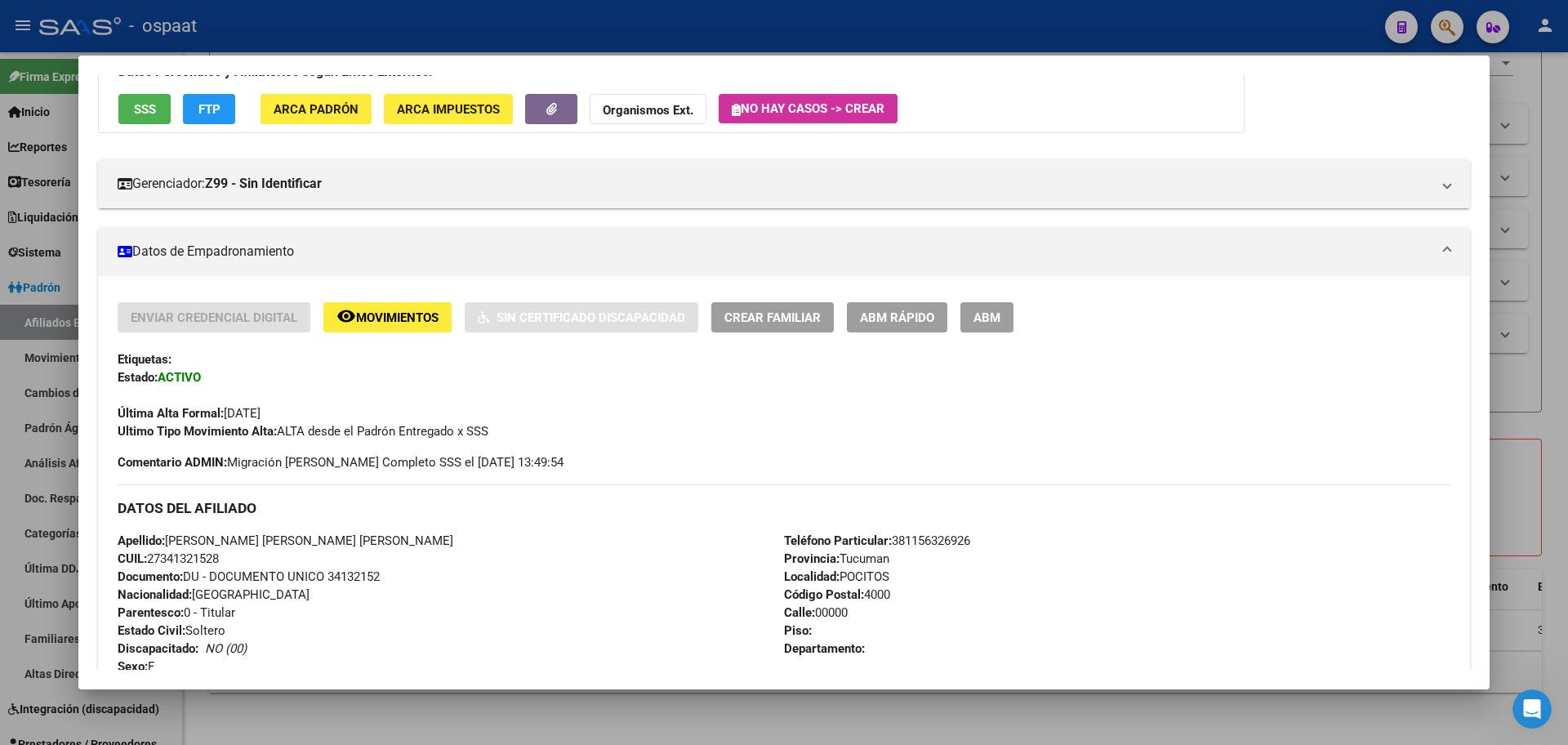
click at [1541, 123] on div at bounding box center [784, 372] width 1568 height 745
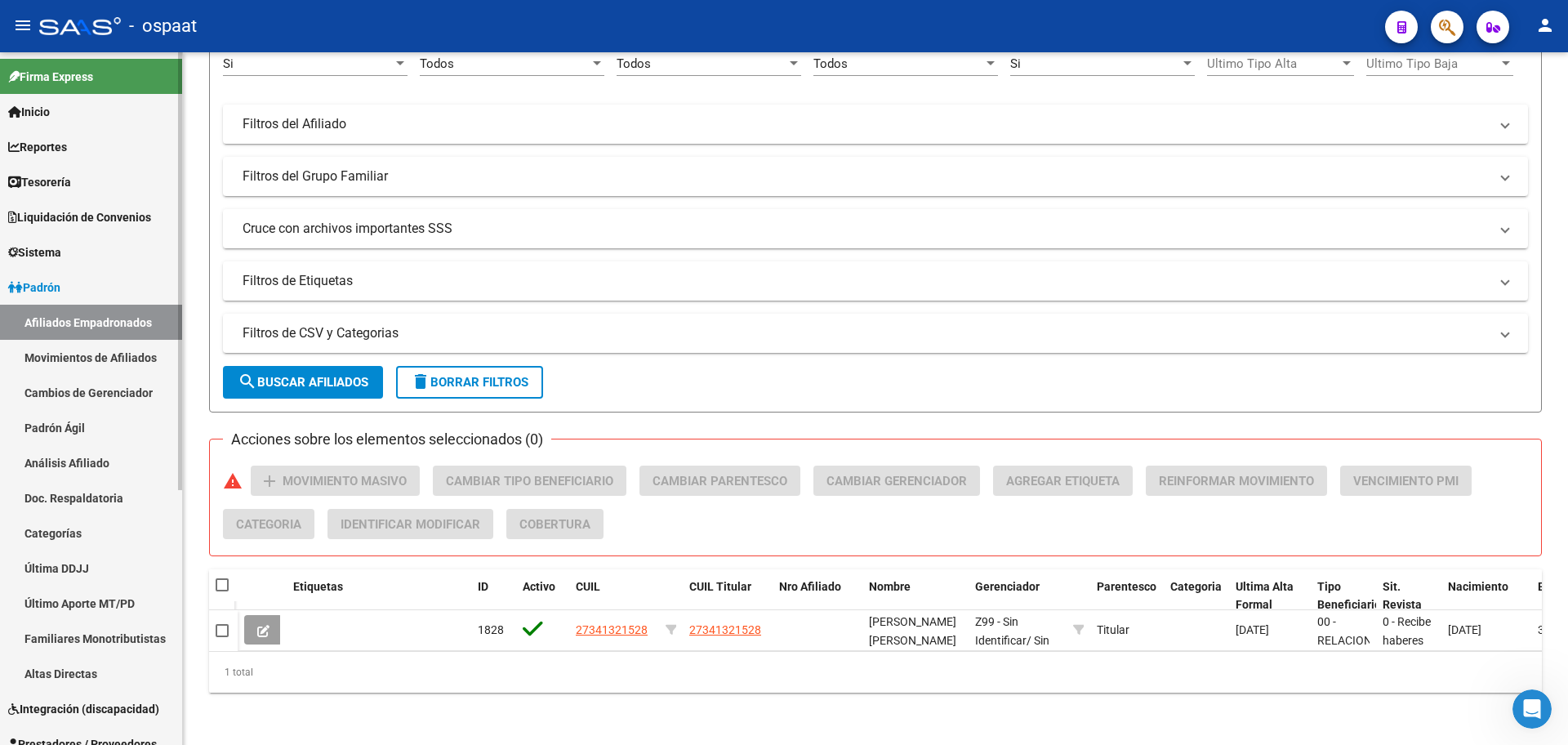
click at [35, 117] on span "Inicio" at bounding box center [28, 111] width 42 height 18
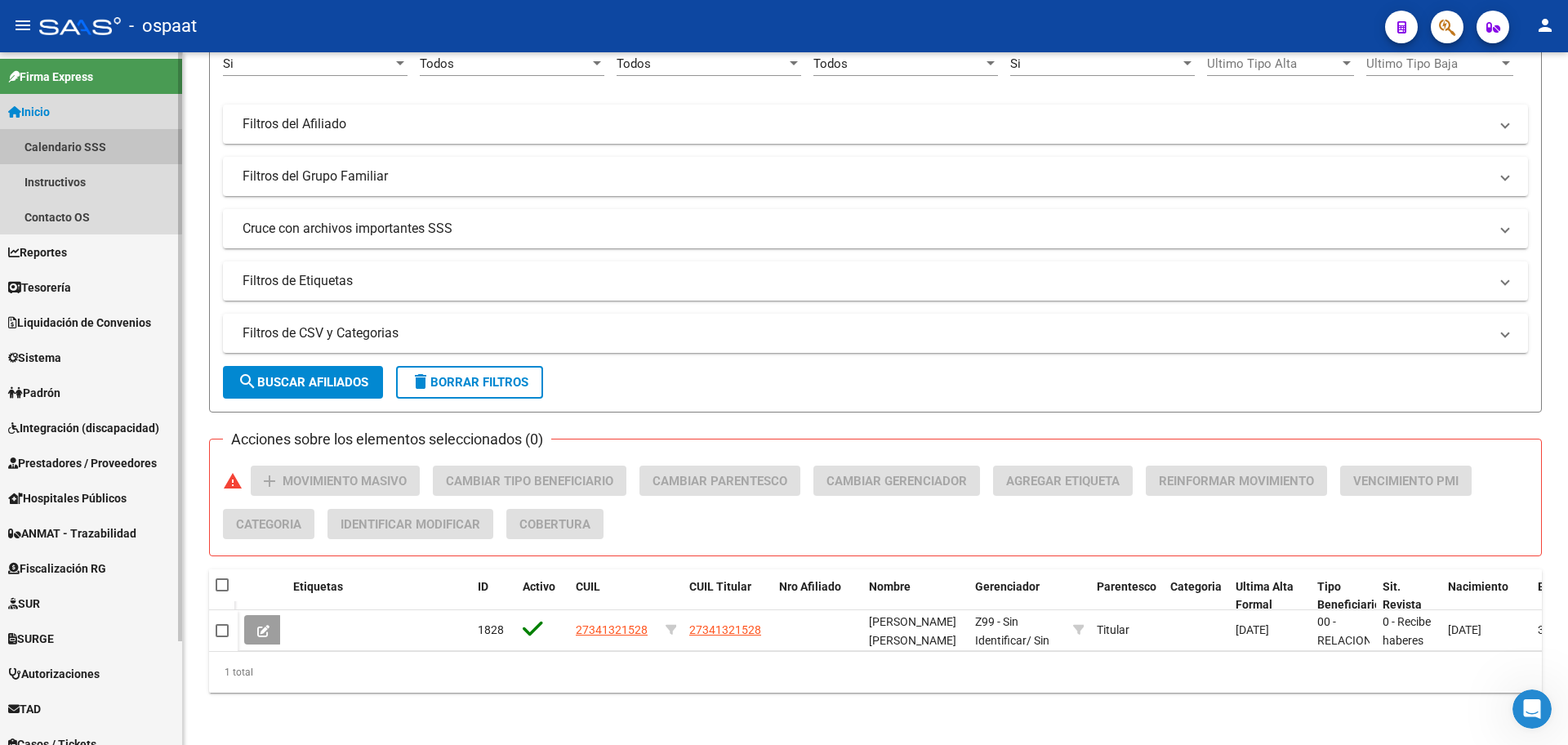
click at [69, 141] on link "Calendario SSS" at bounding box center [91, 147] width 182 height 35
